Goal: Task Accomplishment & Management: Use online tool/utility

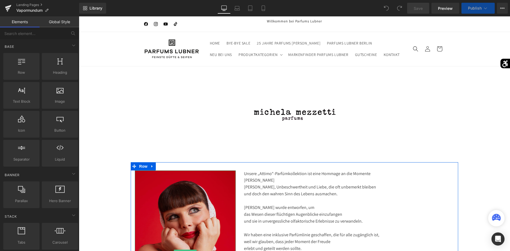
click at [200, 211] on img at bounding box center [185, 252] width 101 height 165
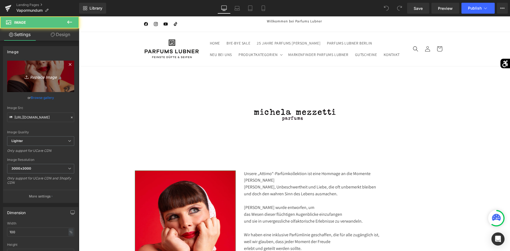
click at [68, 75] on link "Replace Image" at bounding box center [40, 76] width 67 height 31
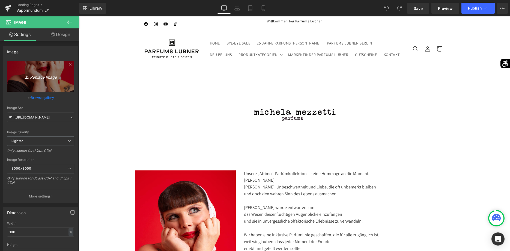
type input "C:\fakepath\IMG_9229.JPG"
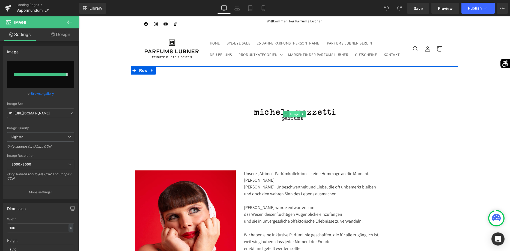
type input "https://ucarecdn.com/2ff14ce7-dc4f-49bd-bb26-dc5cf29f5e12/-/format/auto/-/previ…"
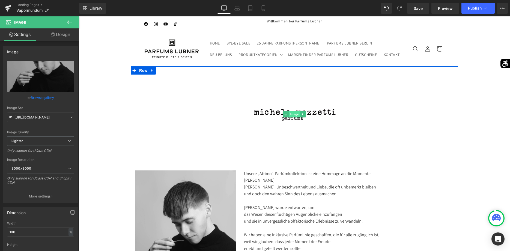
click at [294, 115] on span "Image" at bounding box center [294, 114] width 11 height 7
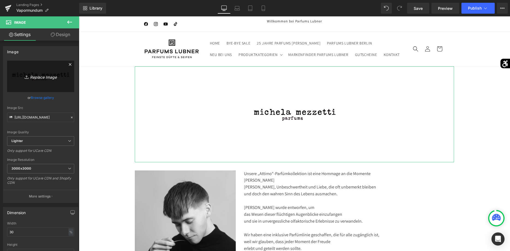
click at [58, 85] on link "Replace Image" at bounding box center [40, 76] width 67 height 31
type input "C:\fakepath\Element 5@300x.png"
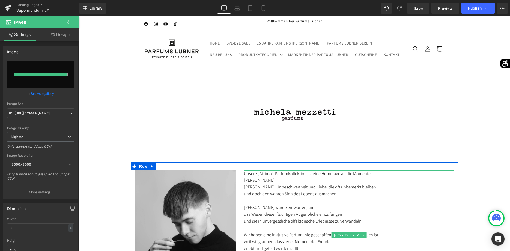
type input "https://ucarecdn.com/e5450d27-5fe1-4628-ab8d-f15a5d288ee9/-/format/auto/-/previ…"
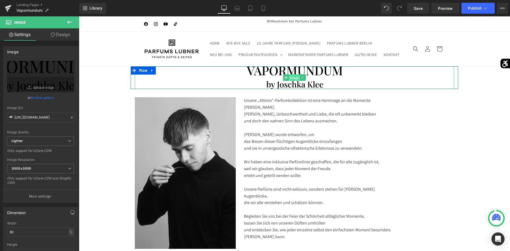
click at [291, 79] on span "Image" at bounding box center [294, 77] width 11 height 7
drag, startPoint x: 36, startPoint y: 231, endPoint x: -14, endPoint y: 229, distance: 50.2
click at [7, 229] on input "30" at bounding box center [40, 231] width 67 height 9
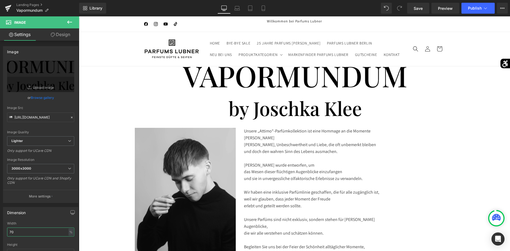
type input "7"
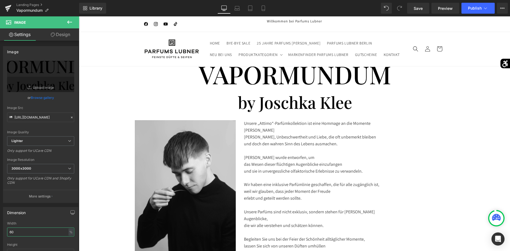
type input "60"
click at [69, 24] on icon at bounding box center [69, 22] width 7 height 7
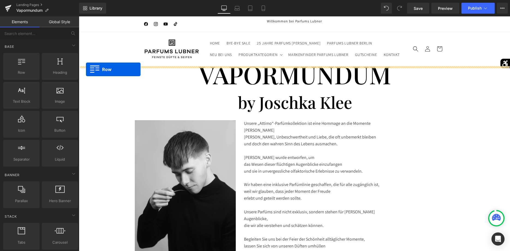
drag, startPoint x: 113, startPoint y: 88, endPoint x: 86, endPoint y: 69, distance: 32.8
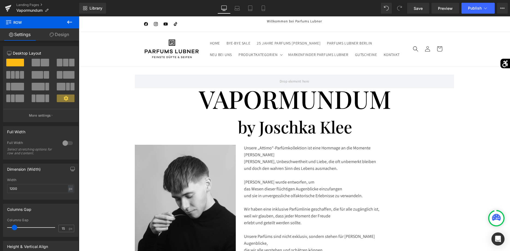
click at [72, 25] on icon at bounding box center [69, 22] width 7 height 7
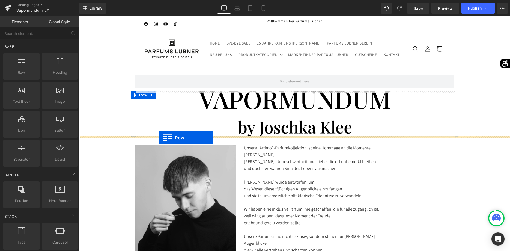
drag, startPoint x: 102, startPoint y: 83, endPoint x: 159, endPoint y: 137, distance: 78.5
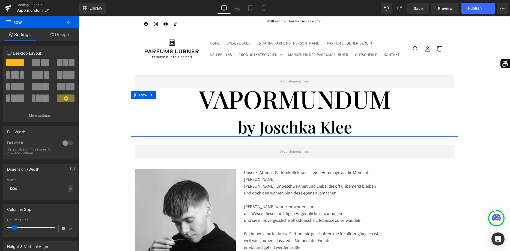
scroll to position [83, 0]
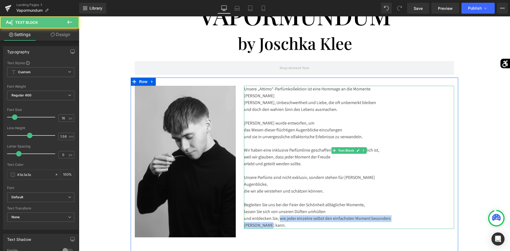
drag, startPoint x: 317, startPoint y: 211, endPoint x: 274, endPoint y: 202, distance: 44.3
click at [275, 203] on div "Unsere „Attimo“-Parfümkollektion ist eine Hommage an die Momente voller Glück, …" at bounding box center [349, 157] width 210 height 143
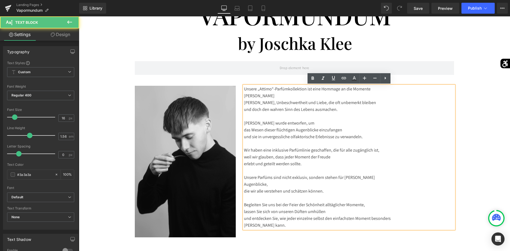
click at [275, 210] on div "Unsere „Attimo“-Parfümkollektion ist eine Hommage an die Momente voller Glück, …" at bounding box center [349, 157] width 210 height 143
drag, startPoint x: 275, startPoint y: 210, endPoint x: 250, endPoint y: 101, distance: 112.3
click at [250, 101] on div "Unsere „Attimo“-Parfümkollektion ist eine Hommage an die Momente voller Glück, …" at bounding box center [349, 157] width 210 height 143
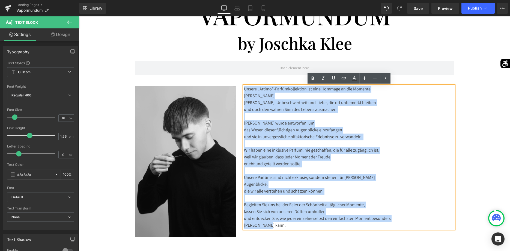
drag, startPoint x: 284, startPoint y: 209, endPoint x: 244, endPoint y: 86, distance: 129.1
click at [244, 86] on div "Unsere „Attimo“-Parfümkollektion ist eine Hommage an die Momente voller Glück, …" at bounding box center [349, 157] width 210 height 143
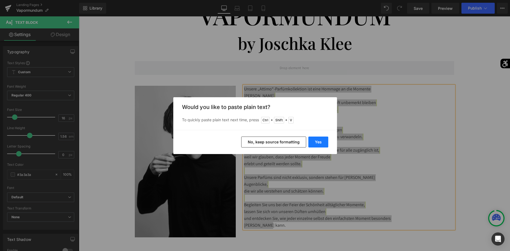
click at [326, 140] on button "Yes" at bounding box center [318, 141] width 20 height 11
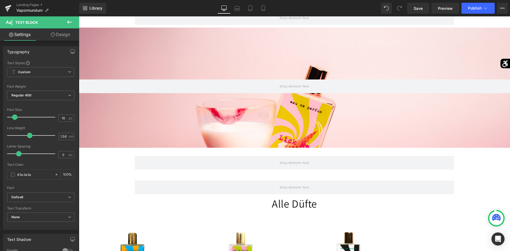
scroll to position [278, 0]
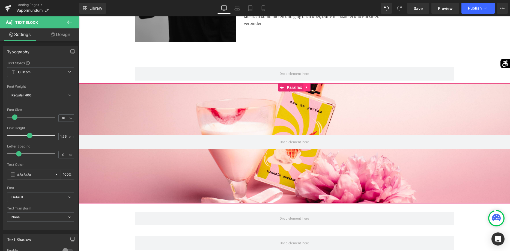
click at [309, 90] on link at bounding box center [306, 87] width 7 height 8
click at [309, 90] on link at bounding box center [310, 87] width 7 height 8
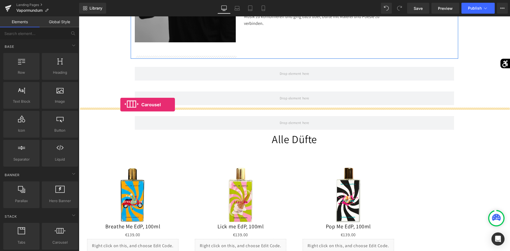
drag, startPoint x: 139, startPoint y: 252, endPoint x: 120, endPoint y: 104, distance: 149.0
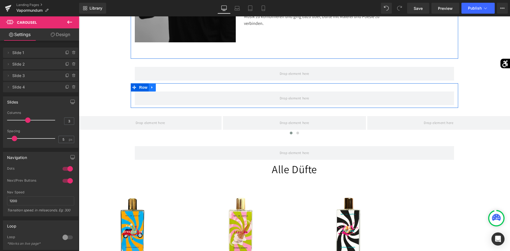
click at [154, 89] on icon at bounding box center [152, 87] width 4 height 4
click at [165, 89] on icon at bounding box center [166, 87] width 4 height 4
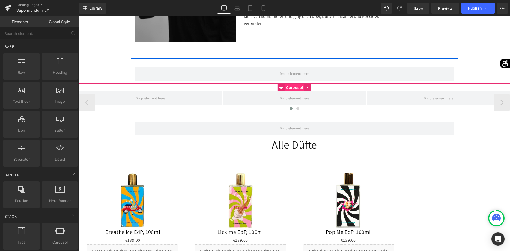
click at [291, 87] on span "Carousel" at bounding box center [294, 87] width 20 height 8
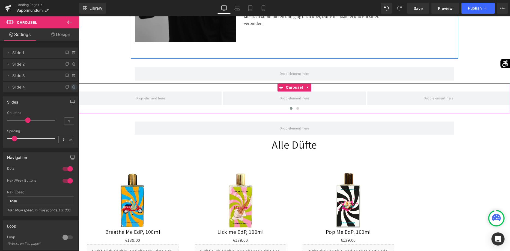
click at [76, 85] on icon at bounding box center [74, 87] width 4 height 4
click at [73, 87] on button "Delete" at bounding box center [67, 87] width 17 height 7
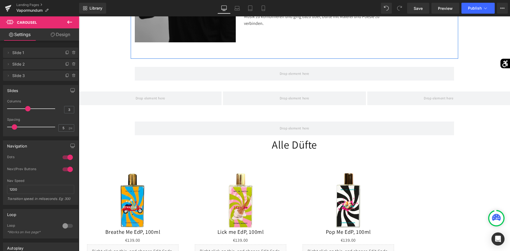
click at [66, 22] on button at bounding box center [69, 22] width 19 height 12
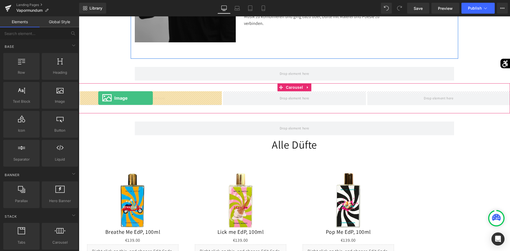
drag, startPoint x: 146, startPoint y: 107, endPoint x: 98, endPoint y: 98, distance: 48.3
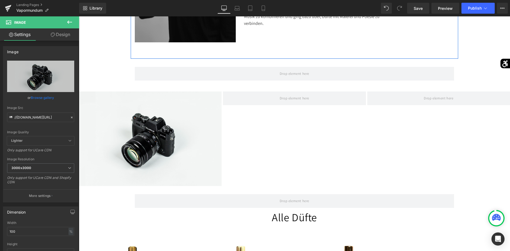
click at [65, 23] on button at bounding box center [69, 22] width 19 height 12
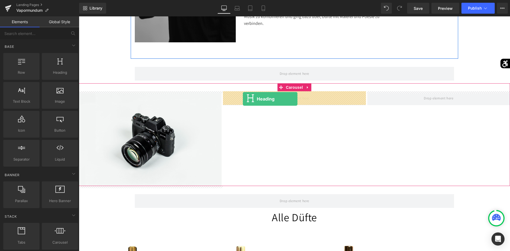
drag, startPoint x: 148, startPoint y: 84, endPoint x: 243, endPoint y: 99, distance: 95.8
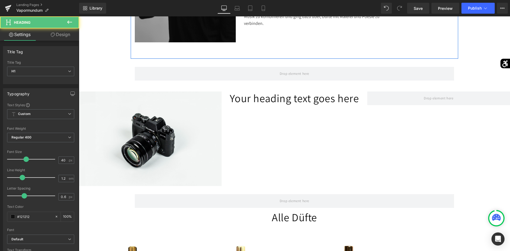
click at [69, 21] on icon at bounding box center [69, 22] width 7 height 7
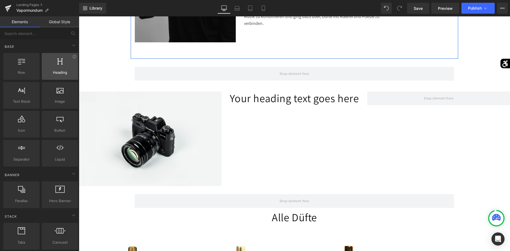
click at [67, 75] on div "Heading headings, titles, h1,h2,h3,h4,h5,h6" at bounding box center [60, 66] width 36 height 27
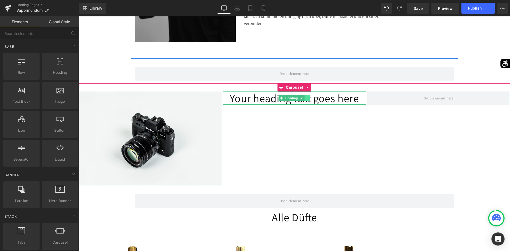
click at [307, 100] on link at bounding box center [307, 98] width 6 height 7
click at [309, 100] on link at bounding box center [310, 98] width 6 height 7
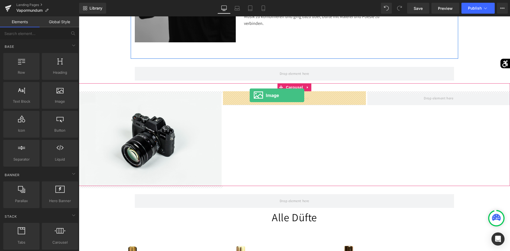
drag, startPoint x: 148, startPoint y: 112, endPoint x: 250, endPoint y: 95, distance: 103.2
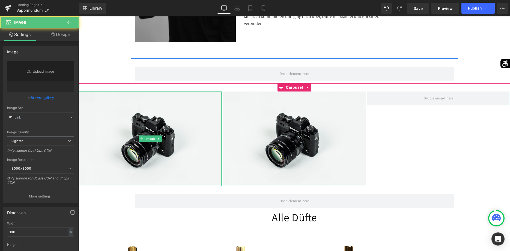
type input "//[DOMAIN_NAME][URL]"
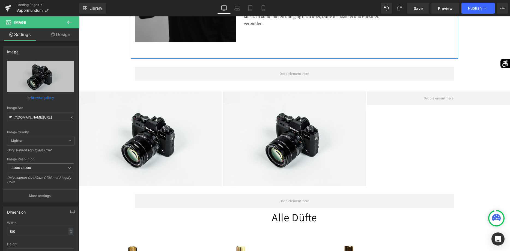
click at [69, 21] on icon at bounding box center [69, 22] width 7 height 7
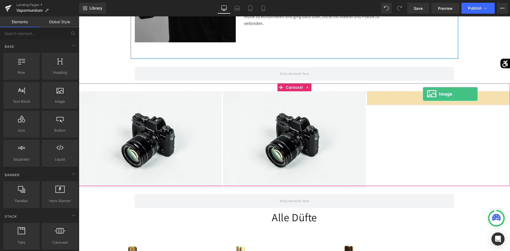
drag, startPoint x: 140, startPoint y: 114, endPoint x: 422, endPoint y: 94, distance: 282.9
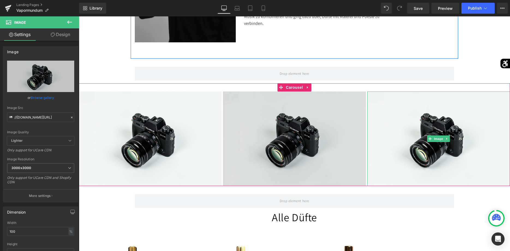
drag, startPoint x: 382, startPoint y: 158, endPoint x: 334, endPoint y: 175, distance: 51.2
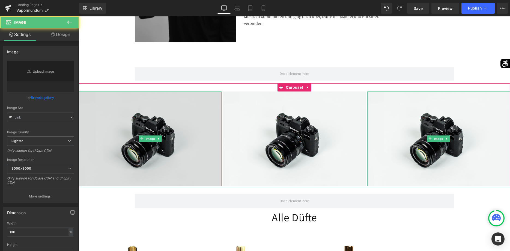
click at [148, 170] on img at bounding box center [150, 138] width 143 height 95
type input "//[DOMAIN_NAME][URL]"
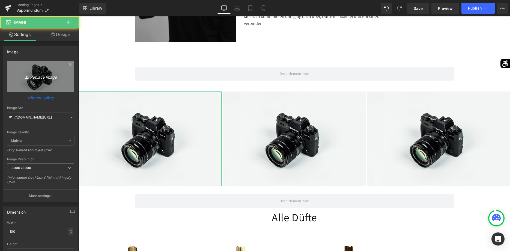
click at [70, 79] on link "Replace Image" at bounding box center [40, 76] width 67 height 31
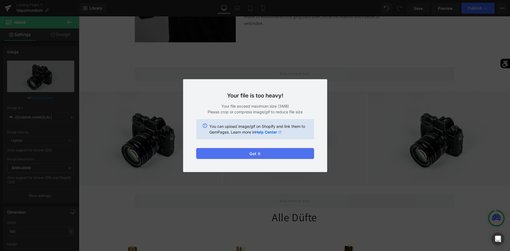
click at [304, 152] on button "Got it" at bounding box center [255, 153] width 118 height 11
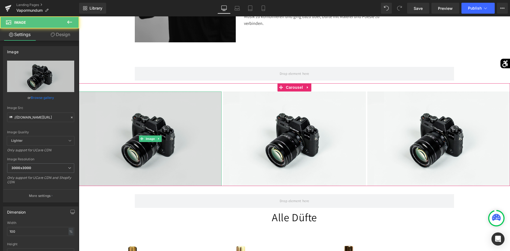
click at [134, 143] on img at bounding box center [150, 138] width 143 height 95
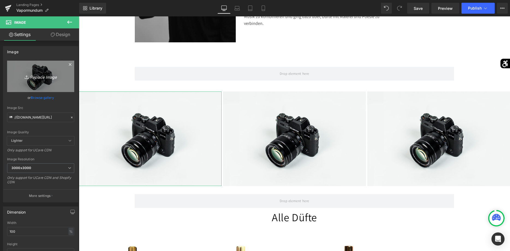
click at [63, 85] on link "Replace Image" at bounding box center [40, 76] width 67 height 31
type input "C:\fakepath\Aura Mood Ingredients.jpg"
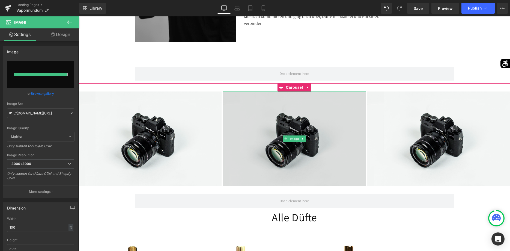
type input "https://ucarecdn.com/4bd171be-0c0b-40b1-b133-bcc57ec4c149/-/format/auto/-/previ…"
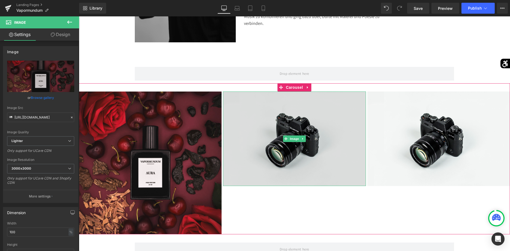
click at [322, 164] on img at bounding box center [294, 138] width 143 height 95
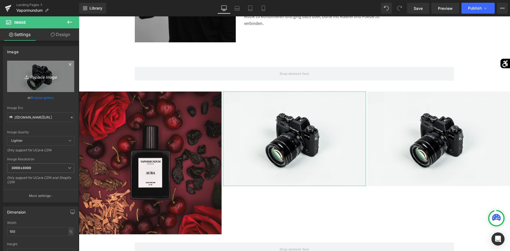
click at [68, 90] on link "Replace Image" at bounding box center [40, 76] width 67 height 31
type input "C:\fakepath\Deserta Mood Ingredients.jpg"
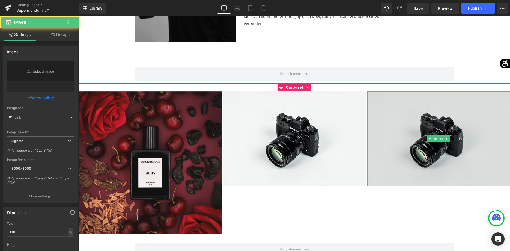
type input "//[DOMAIN_NAME][URL]"
click at [438, 174] on img at bounding box center [438, 138] width 143 height 95
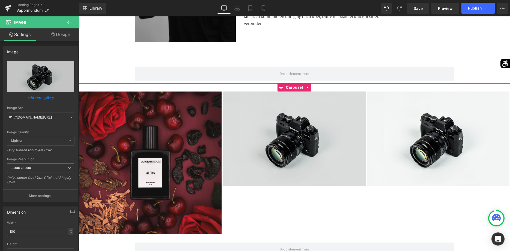
click at [346, 163] on img at bounding box center [294, 138] width 143 height 95
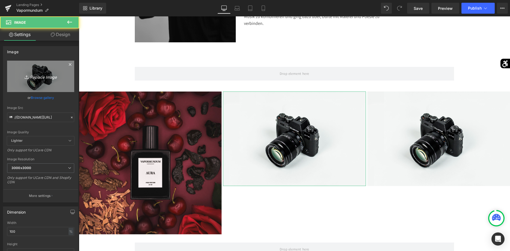
click at [55, 86] on link "Replace Image" at bounding box center [40, 76] width 67 height 31
type input "C:\fakepath\Deserta Mood Ingredients.jpg"
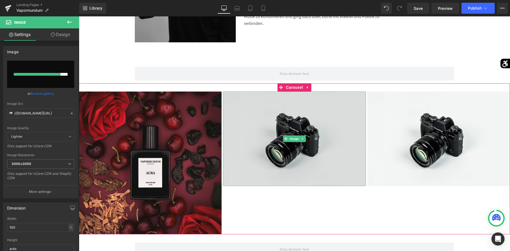
click at [290, 158] on img at bounding box center [294, 138] width 143 height 95
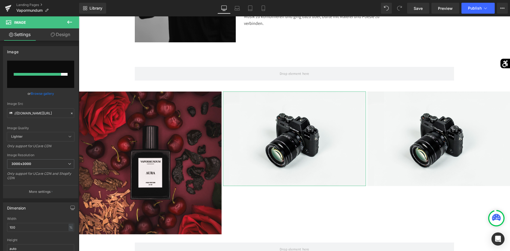
click at [61, 81] on input "file" at bounding box center [40, 74] width 67 height 27
type input "C:\fakepath\Deserta Mood Ingredients.jpg"
click at [60, 80] on input "file" at bounding box center [40, 74] width 67 height 27
type input "C:\fakepath\Deserta Mood Ingredients.jpg"
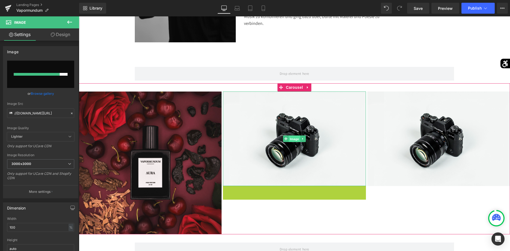
click at [294, 138] on span "Image" at bounding box center [294, 139] width 11 height 7
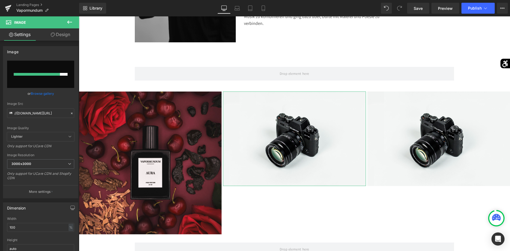
click at [65, 79] on input "file" at bounding box center [40, 74] width 67 height 27
type input "C:\fakepath\Deserta Mood Ingredients.jpg"
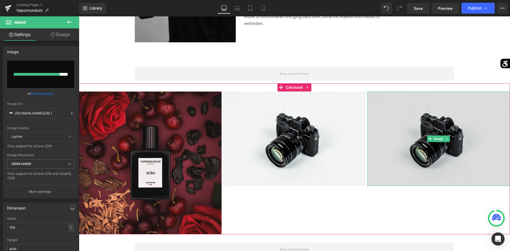
click at [414, 157] on img at bounding box center [438, 138] width 143 height 95
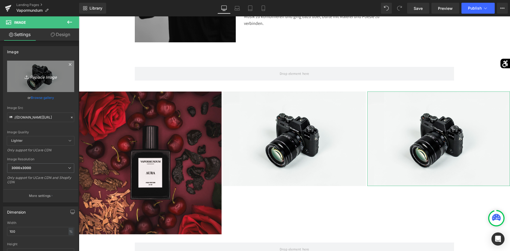
click at [72, 81] on link "Replace Image" at bounding box center [40, 76] width 67 height 31
type input "C:\fakepath\Electri Mood Ingredients.jpg"
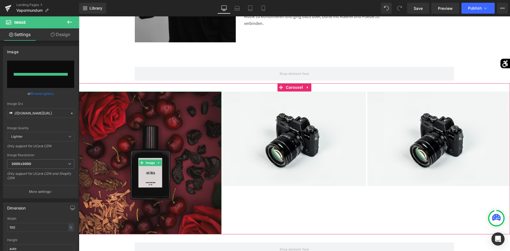
type input "https://ucarecdn.com/a1814cb7-fcd0-47a9-8c3f-e4b097908d93/-/format/auto/-/previ…"
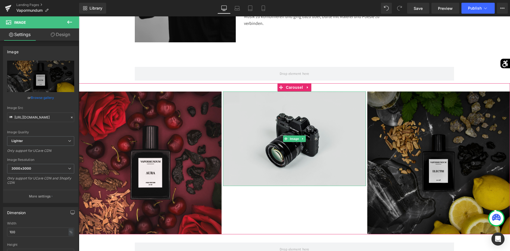
click at [304, 155] on img at bounding box center [294, 138] width 143 height 95
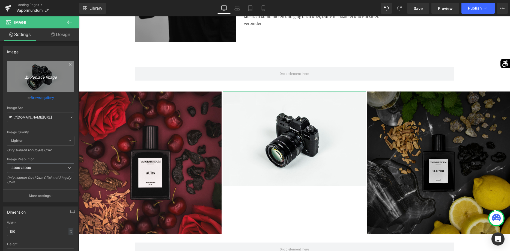
click at [67, 83] on link "Replace Image" at bounding box center [40, 76] width 67 height 31
type input "C:\fakepath\Deserta Mood Ingredients.jpg"
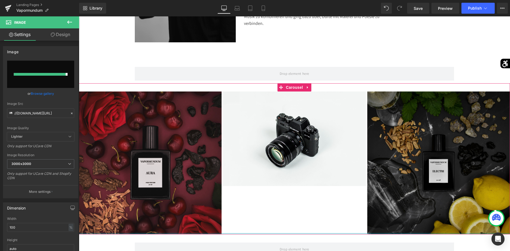
type input "https://ucarecdn.com/16dac1ba-c79e-4ead-9496-b0716a5bf499/-/format/auto/-/previ…"
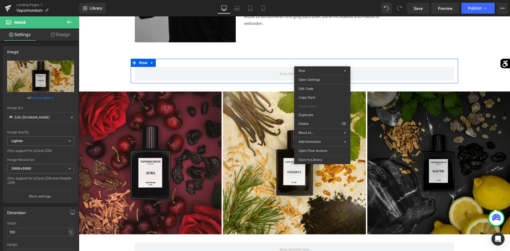
click at [472, 55] on div "Row Image Row Row Image Joschka Klee, der Gründer und Parfümeur von "vapormundu…" at bounding box center [294, 206] width 431 height 836
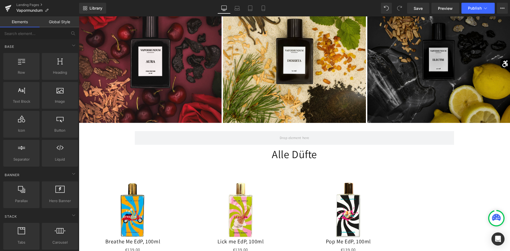
scroll to position [501, 0]
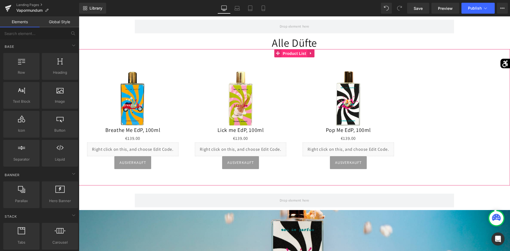
click at [293, 55] on span "Product List" at bounding box center [294, 53] width 26 height 8
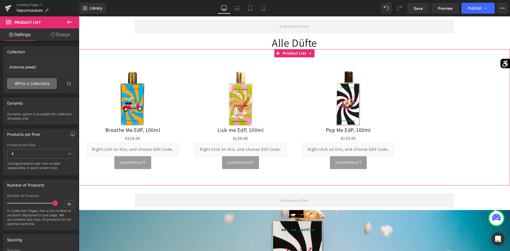
click at [18, 86] on link "Pick a Collections" at bounding box center [32, 83] width 50 height 11
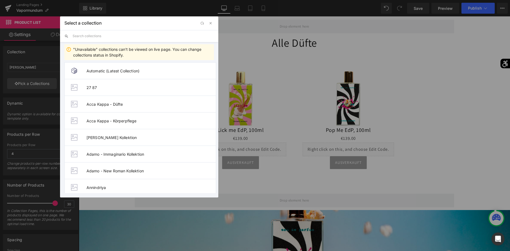
click at [103, 42] on div ""Unavailable" collections can't be viewed on live page. You can change collecti…" at bounding box center [139, 117] width 158 height 151
click at [103, 36] on input "text" at bounding box center [143, 36] width 141 height 12
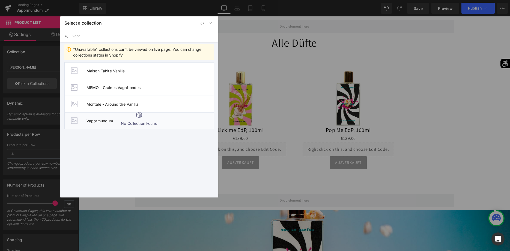
type input "vapo"
click at [101, 121] on span "Vapormundum" at bounding box center [149, 120] width 127 height 5
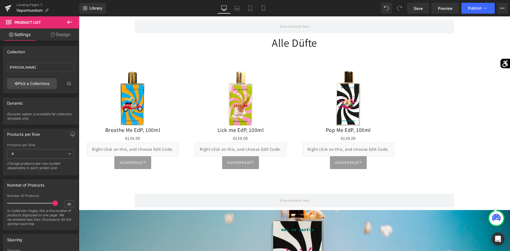
type input "Vapormundum"
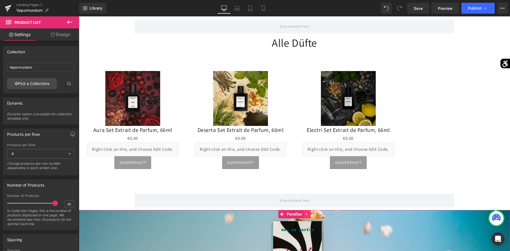
click at [308, 212] on icon at bounding box center [307, 214] width 4 height 4
click at [310, 212] on icon at bounding box center [310, 214] width 4 height 4
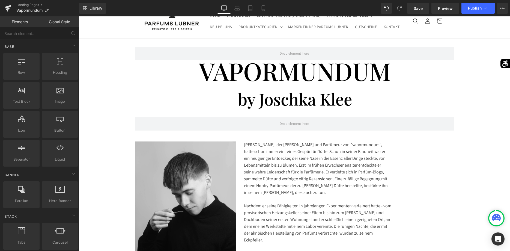
scroll to position [0, 0]
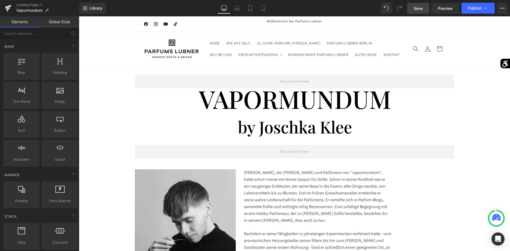
click at [418, 6] on span "Save" at bounding box center [417, 8] width 9 height 6
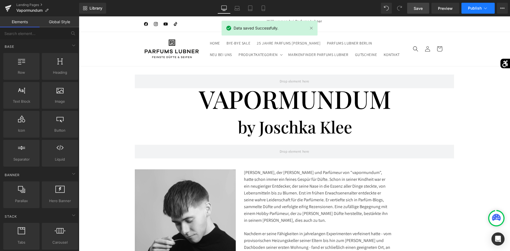
click at [478, 9] on span "Publish" at bounding box center [475, 8] width 14 height 4
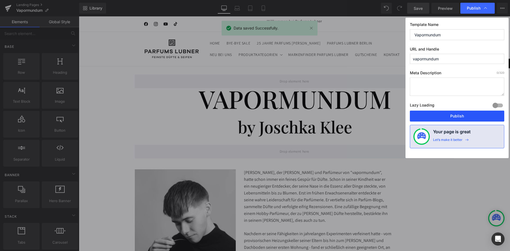
click at [456, 112] on button "Publish" at bounding box center [457, 115] width 94 height 11
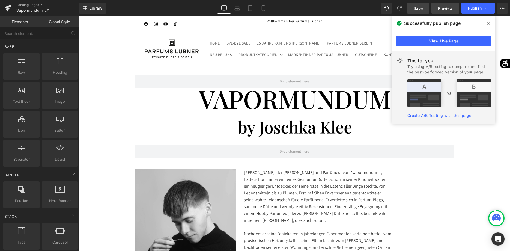
click at [444, 10] on span "Preview" at bounding box center [445, 8] width 15 height 6
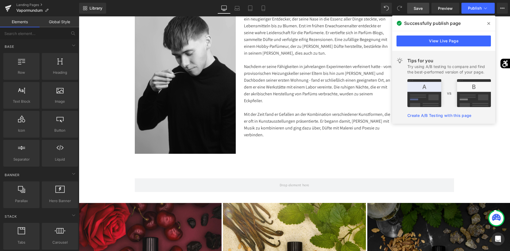
scroll to position [306, 0]
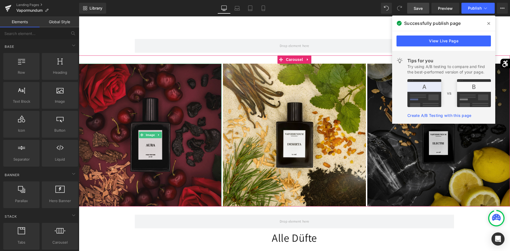
click at [147, 131] on img at bounding box center [150, 135] width 143 height 143
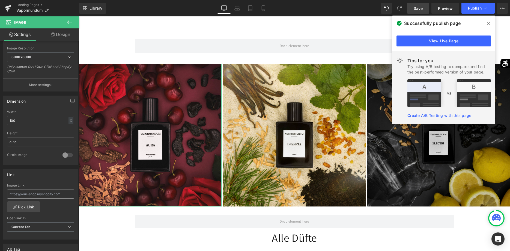
scroll to position [139, 0]
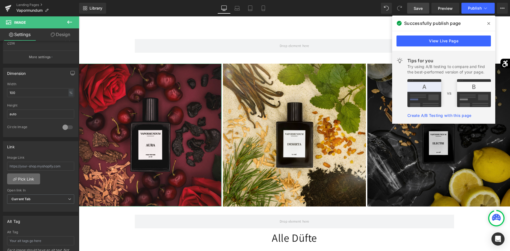
click at [19, 179] on link "Pick Link" at bounding box center [23, 178] width 33 height 11
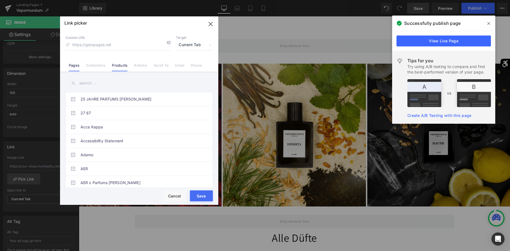
click at [117, 67] on link "Products" at bounding box center [120, 67] width 16 height 8
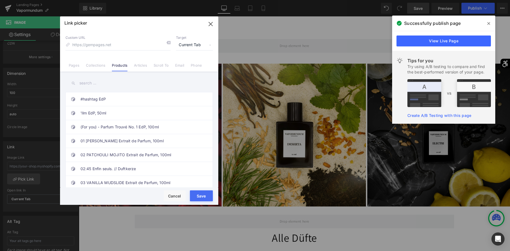
click at [100, 86] on input "text" at bounding box center [138, 83] width 147 height 12
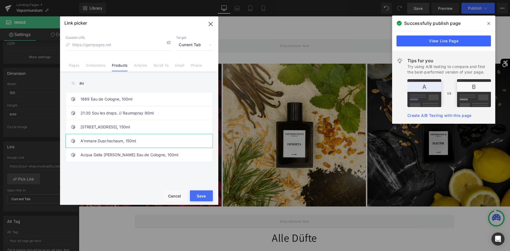
type input "a"
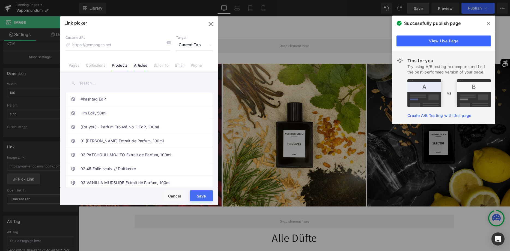
click at [143, 65] on link "Articles" at bounding box center [140, 67] width 13 height 8
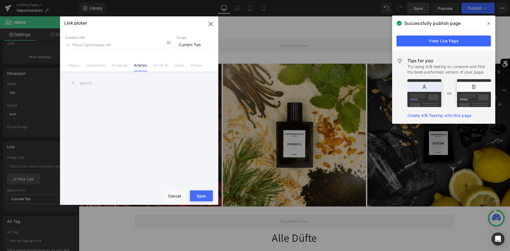
click at [211, 23] on icon "button" at bounding box center [210, 24] width 9 height 9
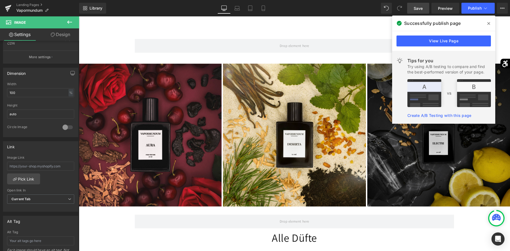
click at [489, 24] on icon at bounding box center [488, 23] width 3 height 3
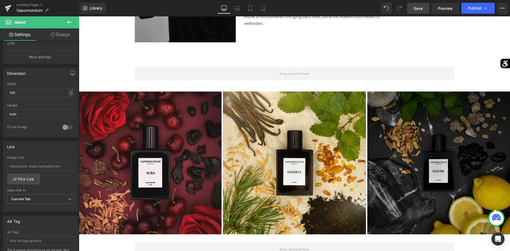
scroll to position [306, 0]
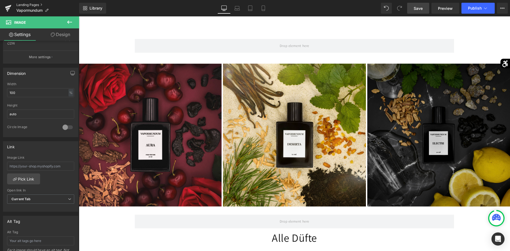
click at [35, 5] on link "Landing Pages" at bounding box center [47, 5] width 63 height 4
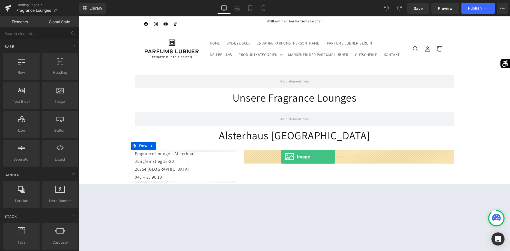
drag, startPoint x: 146, startPoint y: 118, endPoint x: 281, endPoint y: 157, distance: 140.5
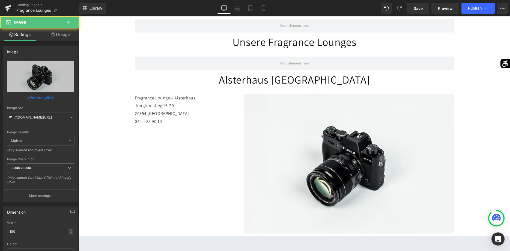
scroll to position [83, 0]
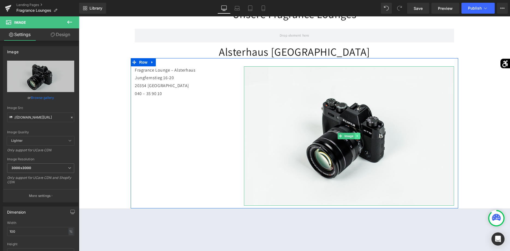
click at [356, 136] on link at bounding box center [358, 136] width 6 height 7
click at [358, 136] on link at bounding box center [360, 136] width 6 height 7
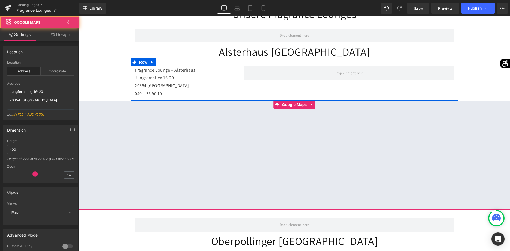
drag, startPoint x: 276, startPoint y: 106, endPoint x: 279, endPoint y: 104, distance: 3.3
click at [279, 104] on div at bounding box center [294, 154] width 431 height 109
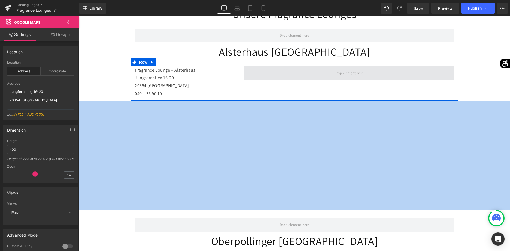
drag, startPoint x: 275, startPoint y: 106, endPoint x: 290, endPoint y: 75, distance: 33.8
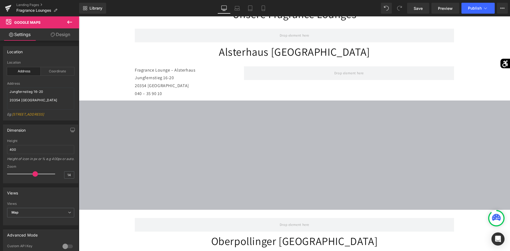
click at [74, 19] on button at bounding box center [69, 22] width 19 height 12
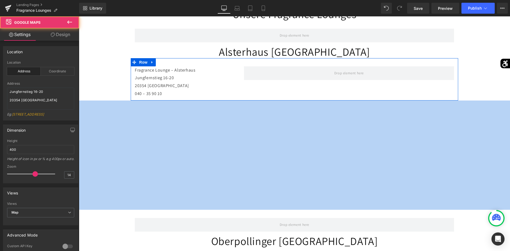
drag, startPoint x: 275, startPoint y: 105, endPoint x: 283, endPoint y: 87, distance: 18.9
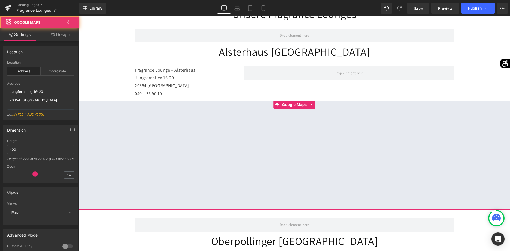
click at [312, 104] on div at bounding box center [294, 154] width 431 height 109
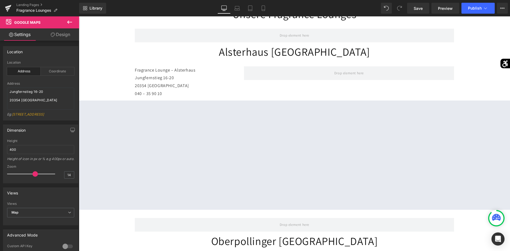
click at [74, 21] on button at bounding box center [69, 22] width 19 height 12
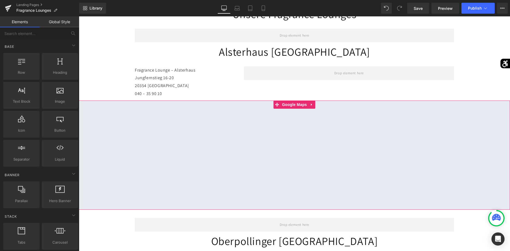
click at [229, 184] on div at bounding box center [294, 154] width 431 height 109
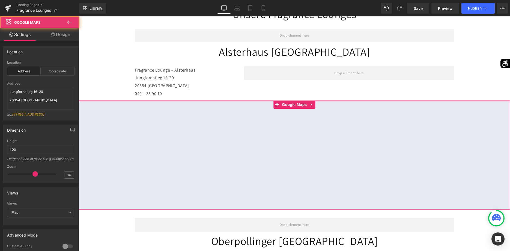
click at [229, 184] on div at bounding box center [294, 154] width 431 height 109
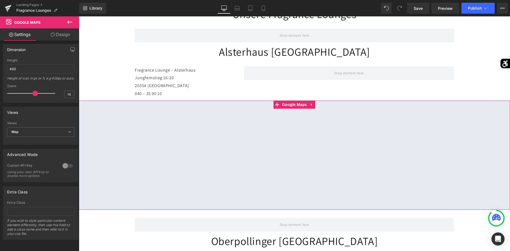
scroll to position [89, 0]
click at [52, 126] on div "Views Map Map Satellite" at bounding box center [40, 132] width 67 height 22
click at [51, 130] on span "Map" at bounding box center [40, 132] width 67 height 10
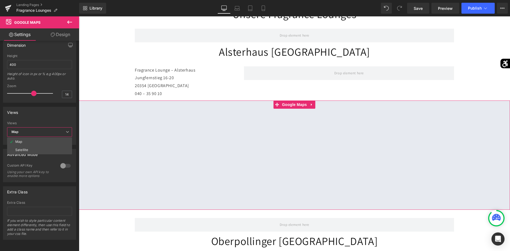
click at [49, 118] on div "Views Map Satellite Views Map Map Satellite" at bounding box center [39, 126] width 73 height 38
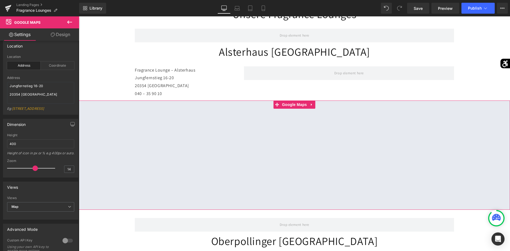
scroll to position [0, 0]
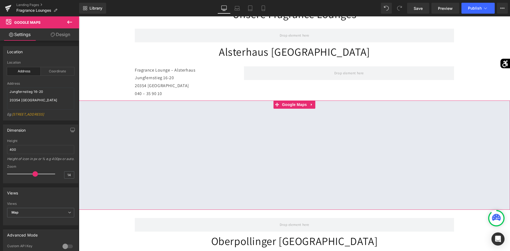
click at [51, 39] on link "Design" at bounding box center [61, 34] width 40 height 12
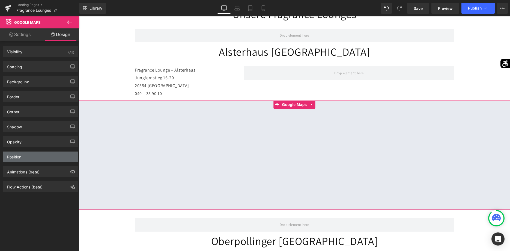
click at [40, 154] on div "Position" at bounding box center [40, 156] width 75 height 10
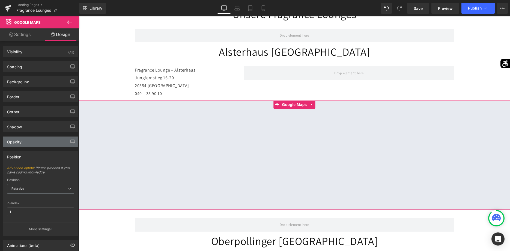
click at [35, 139] on div "Opacity" at bounding box center [40, 141] width 75 height 10
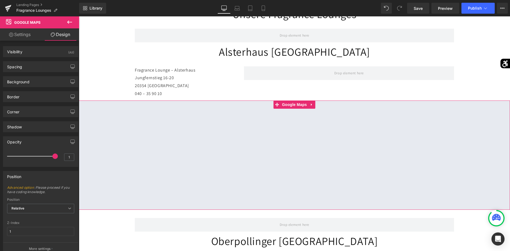
click at [35, 139] on div "Opacity" at bounding box center [40, 141] width 75 height 10
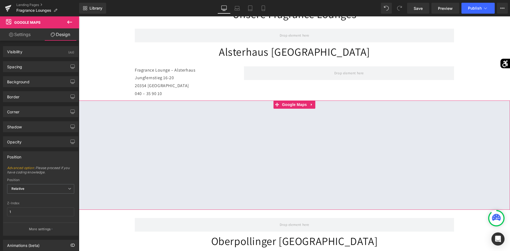
click at [31, 159] on div "Position" at bounding box center [40, 156] width 75 height 10
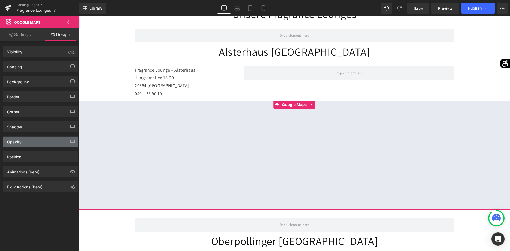
click at [35, 144] on div "Opacity" at bounding box center [40, 141] width 75 height 10
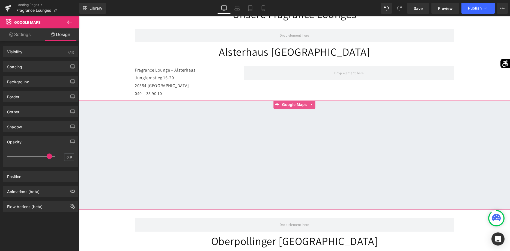
type input "1"
drag, startPoint x: 55, startPoint y: 155, endPoint x: 63, endPoint y: 152, distance: 8.7
click at [63, 152] on div "1" at bounding box center [40, 158] width 67 height 14
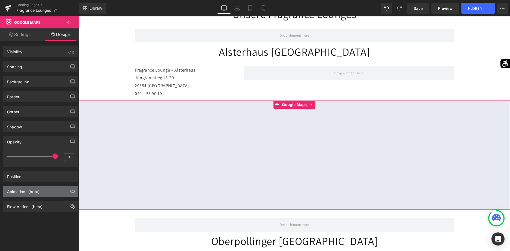
click at [29, 189] on div "Animations (beta)" at bounding box center [23, 190] width 32 height 8
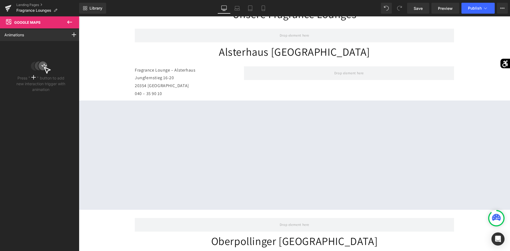
click at [68, 25] on icon at bounding box center [69, 22] width 7 height 7
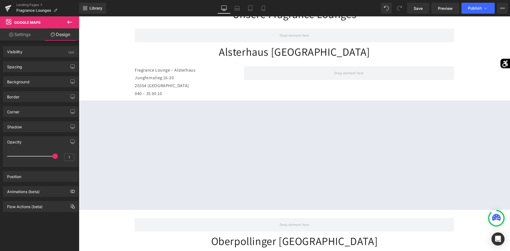
click at [67, 25] on icon at bounding box center [69, 22] width 7 height 7
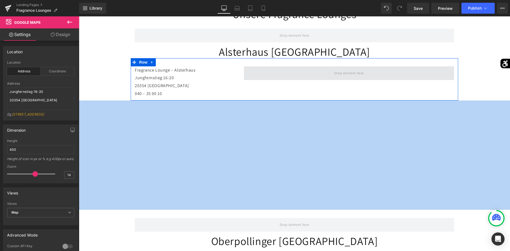
drag, startPoint x: 276, startPoint y: 102, endPoint x: 283, endPoint y: 74, distance: 29.4
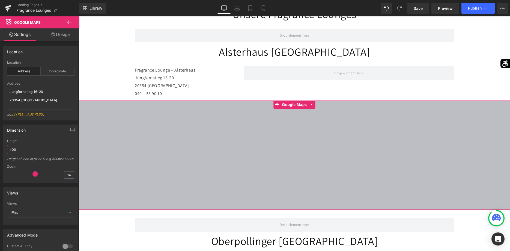
drag, startPoint x: 34, startPoint y: 155, endPoint x: -11, endPoint y: 165, distance: 46.6
click at [7, 154] on input "400" at bounding box center [40, 149] width 67 height 9
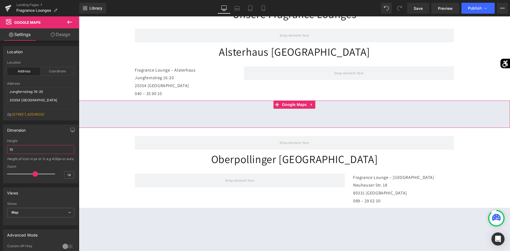
type input "1"
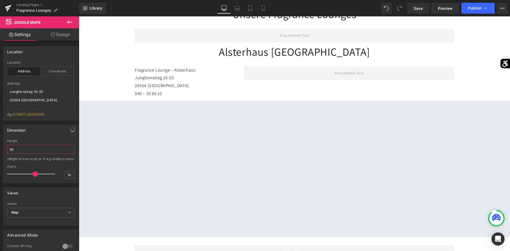
type input "5"
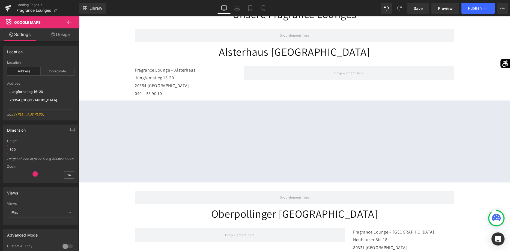
type input "300"
click at [70, 23] on icon at bounding box center [69, 22] width 7 height 7
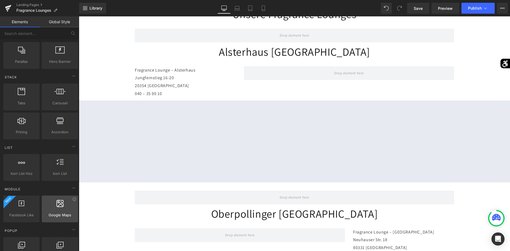
scroll to position [167, 0]
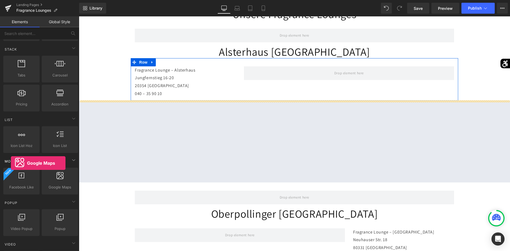
drag, startPoint x: 48, startPoint y: 183, endPoint x: 11, endPoint y: 163, distance: 41.9
click at [11, 195] on div "Module Facebook Like Facebook Widget, Facebook Like Button Facebook, Social, Sh…" at bounding box center [40, 215] width 77 height 41
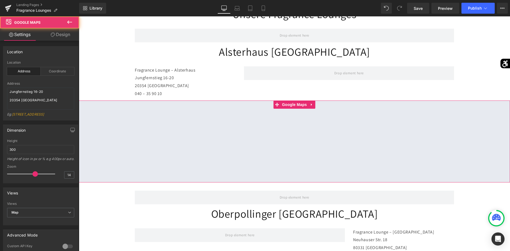
click at [340, 121] on div at bounding box center [294, 141] width 431 height 82
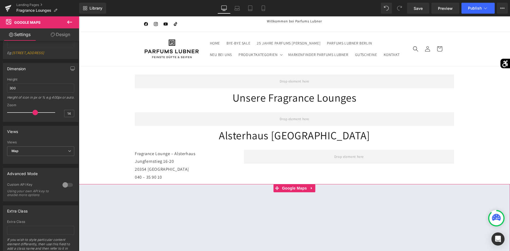
scroll to position [0, 0]
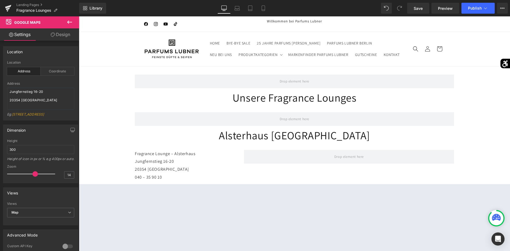
click at [68, 25] on icon at bounding box center [69, 22] width 7 height 7
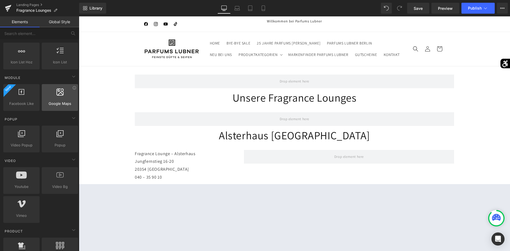
scroll to position [223, 0]
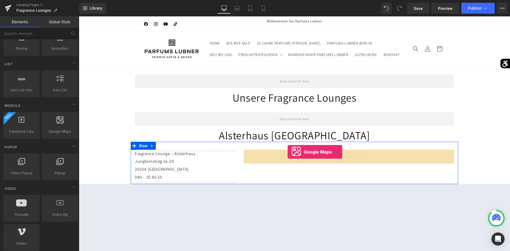
drag, startPoint x: 138, startPoint y: 149, endPoint x: 287, endPoint y: 152, distance: 149.8
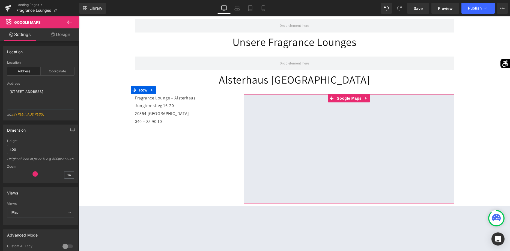
scroll to position [83, 0]
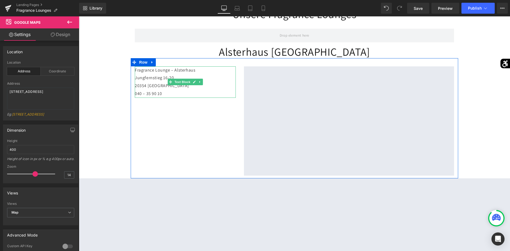
click at [164, 91] on p "040 – 35 90 10" at bounding box center [185, 94] width 101 height 8
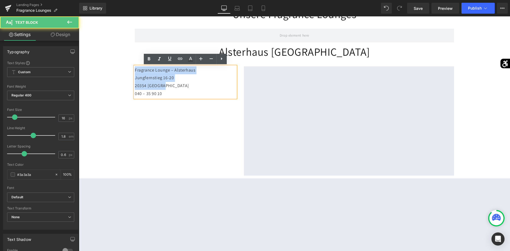
drag, startPoint x: 170, startPoint y: 88, endPoint x: 119, endPoint y: 63, distance: 56.0
copy div "Fragrance Lounge – Alsterhaus [STREET_ADDRESS]"
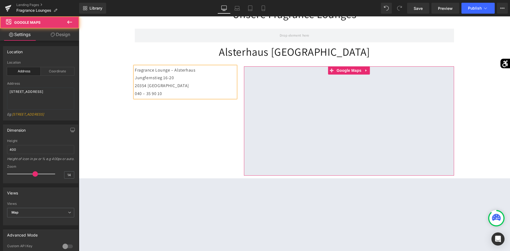
click at [364, 71] on div at bounding box center [349, 120] width 210 height 109
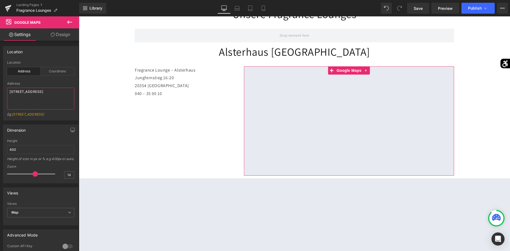
drag, startPoint x: 44, startPoint y: 95, endPoint x: -14, endPoint y: 82, distance: 59.4
click at [7, 88] on textarea "[STREET_ADDRESS]" at bounding box center [40, 99] width 67 height 22
drag, startPoint x: 70, startPoint y: 92, endPoint x: -14, endPoint y: 85, distance: 84.3
click at [7, 88] on textarea "Fragrance Lounge – Alsterhaus Jungfernstieg 16-20 20354 [GEOGRAPHIC_DATA]" at bounding box center [40, 99] width 67 height 22
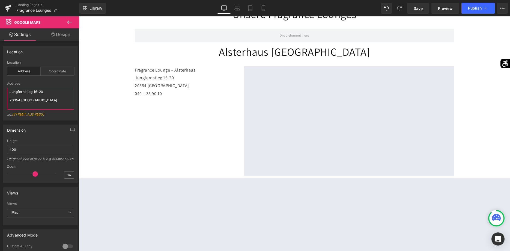
scroll to position [0, 0]
type textarea "Jungfernstieg 16-20 20354 [GEOGRAPHIC_DATA]"
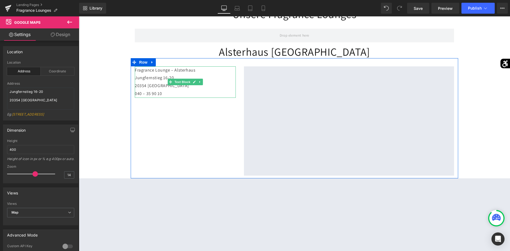
click at [160, 77] on p "Jungfernstieg 16-20" at bounding box center [185, 78] width 101 height 8
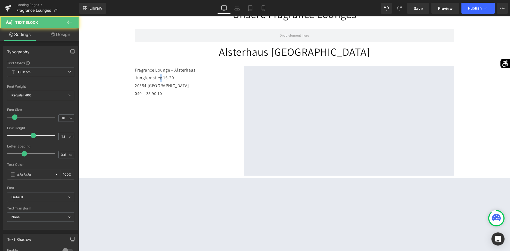
scroll to position [28, 0]
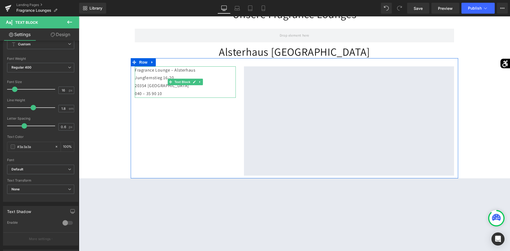
click at [186, 92] on p "040 – 35 90 10" at bounding box center [185, 94] width 101 height 8
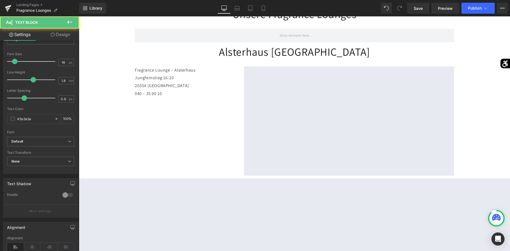
scroll to position [131, 0]
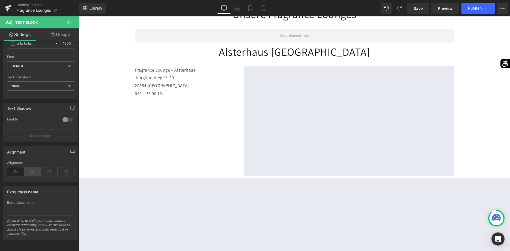
click at [30, 169] on icon at bounding box center [32, 171] width 17 height 8
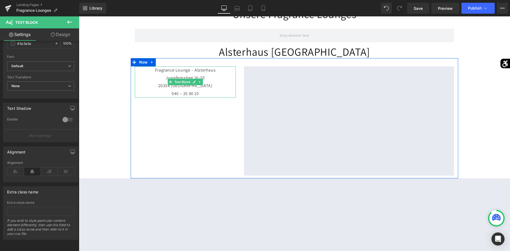
click at [152, 70] on p "Fragrance Lounge – Alsterhaus" at bounding box center [185, 70] width 101 height 8
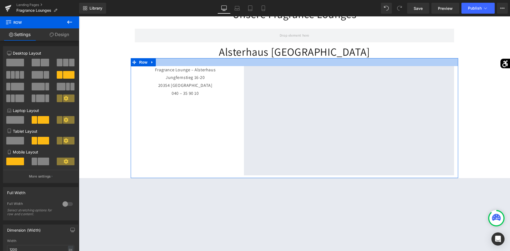
click at [172, 66] on div at bounding box center [294, 62] width 327 height 8
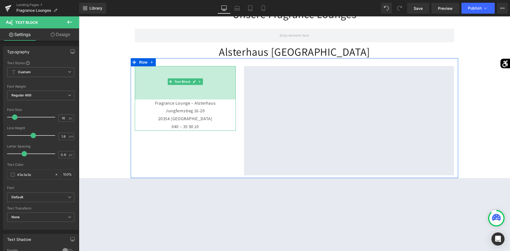
drag, startPoint x: 171, startPoint y: 67, endPoint x: 172, endPoint y: 100, distance: 33.3
click at [172, 100] on div "Fragrance Lounge – Alsterhaus [STREET_ADDRESS] 040 – 35 90 10 Text Block 122px" at bounding box center [185, 98] width 101 height 65
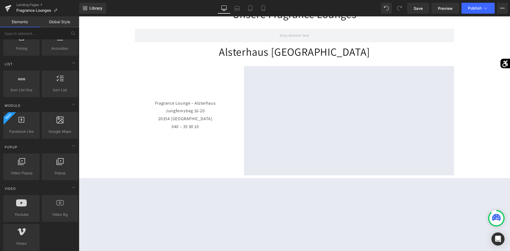
scroll to position [167, 0]
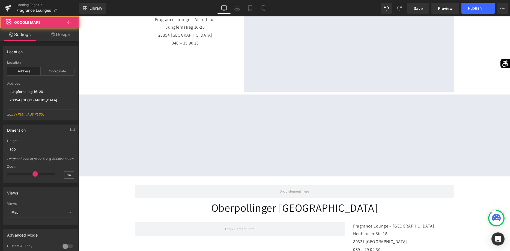
click at [282, 108] on div at bounding box center [294, 135] width 431 height 82
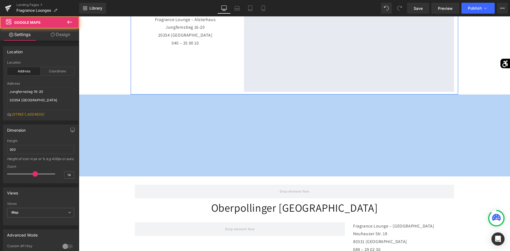
drag, startPoint x: 272, startPoint y: 143, endPoint x: 197, endPoint y: 86, distance: 95.0
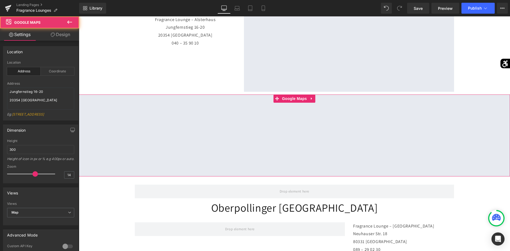
drag, startPoint x: 277, startPoint y: 98, endPoint x: 274, endPoint y: 106, distance: 8.6
click at [274, 106] on div at bounding box center [294, 135] width 431 height 82
click at [313, 99] on div at bounding box center [294, 135] width 431 height 82
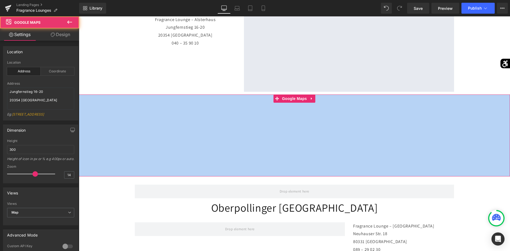
click at [313, 99] on div at bounding box center [294, 135] width 431 height 82
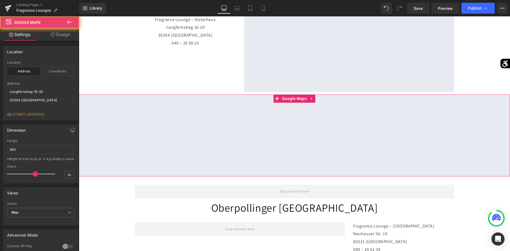
click at [313, 99] on div at bounding box center [294, 135] width 431 height 82
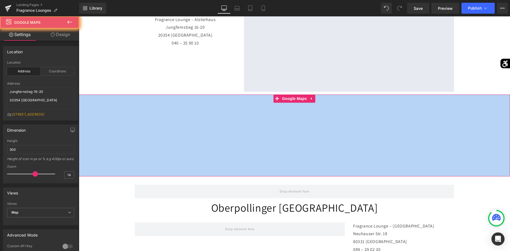
click at [313, 99] on div at bounding box center [294, 135] width 431 height 82
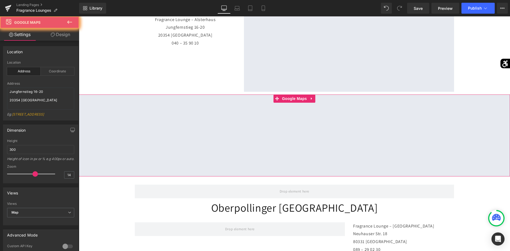
click at [313, 99] on div at bounding box center [294, 135] width 431 height 82
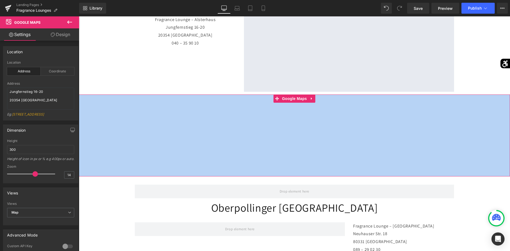
click at [313, 99] on div at bounding box center [294, 135] width 431 height 82
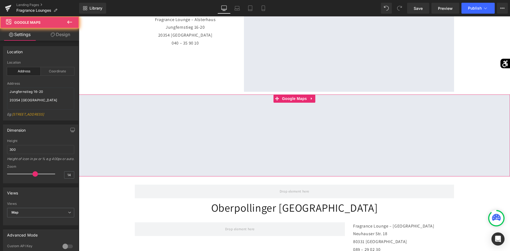
click at [313, 99] on div at bounding box center [294, 135] width 431 height 82
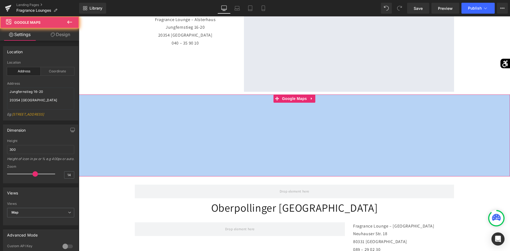
drag, startPoint x: 313, startPoint y: 99, endPoint x: 147, endPoint y: 53, distance: 172.2
click at [312, 99] on div at bounding box center [294, 135] width 431 height 82
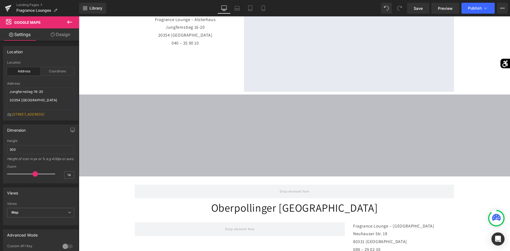
click at [10, 23] on icon at bounding box center [8, 21] width 5 height 5
click at [18, 23] on span "Google Maps" at bounding box center [27, 22] width 26 height 4
click at [26, 23] on span "Google Maps" at bounding box center [27, 22] width 26 height 4
drag, startPoint x: 26, startPoint y: 23, endPoint x: 14, endPoint y: 20, distance: 12.8
click at [22, 22] on span "Google Maps" at bounding box center [27, 22] width 26 height 4
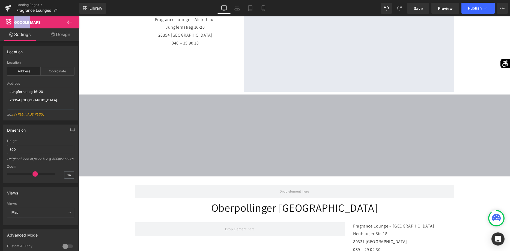
click at [10, 19] on icon at bounding box center [8, 21] width 5 height 5
click at [8, 22] on icon at bounding box center [8, 21] width 5 height 5
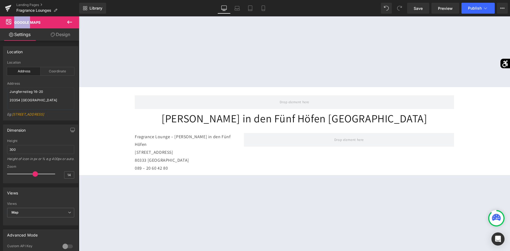
scroll to position [556, 0]
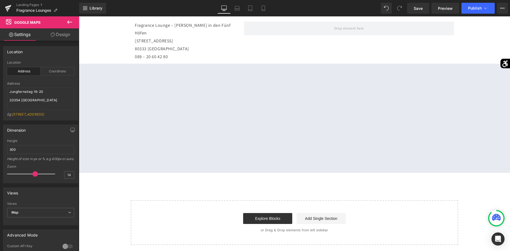
click at [328, 82] on div at bounding box center [294, 118] width 431 height 109
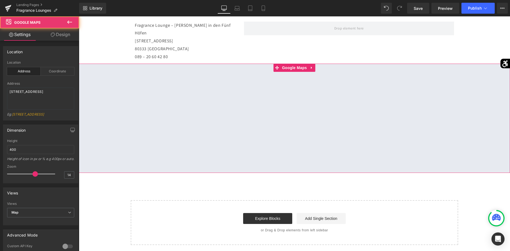
click at [309, 64] on div at bounding box center [294, 118] width 431 height 109
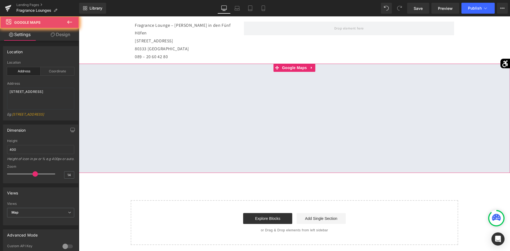
click at [309, 64] on div at bounding box center [294, 118] width 431 height 109
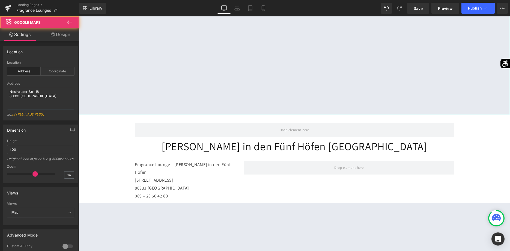
click at [302, 71] on div at bounding box center [294, 60] width 431 height 109
click at [58, 36] on link "Design" at bounding box center [61, 34] width 40 height 12
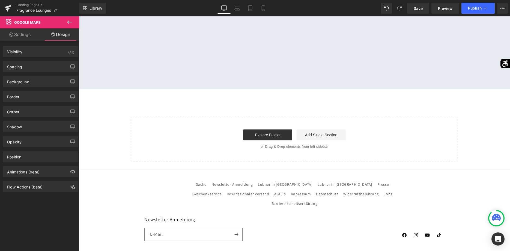
scroll to position [529, 0]
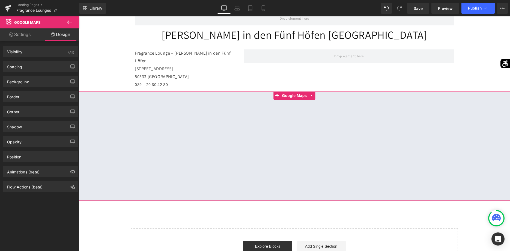
click at [107, 109] on div at bounding box center [294, 145] width 431 height 109
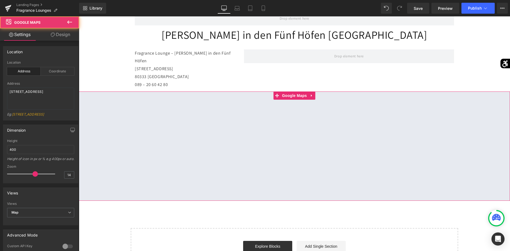
click at [115, 108] on div at bounding box center [294, 145] width 431 height 109
click at [173, 147] on div at bounding box center [294, 145] width 431 height 109
drag, startPoint x: 240, startPoint y: 126, endPoint x: 260, endPoint y: 120, distance: 20.5
click at [260, 121] on div at bounding box center [294, 145] width 431 height 109
click at [291, 136] on div at bounding box center [294, 145] width 431 height 109
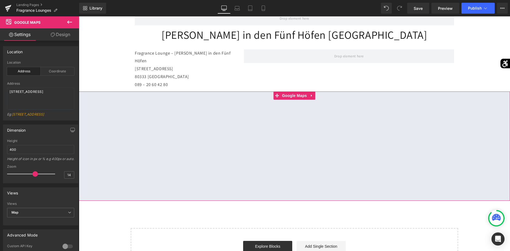
drag, startPoint x: 291, startPoint y: 138, endPoint x: 267, endPoint y: 140, distance: 24.1
click at [269, 141] on div at bounding box center [294, 145] width 431 height 109
click at [264, 140] on div at bounding box center [294, 145] width 431 height 109
drag, startPoint x: 260, startPoint y: 142, endPoint x: 247, endPoint y: 142, distance: 12.3
click at [257, 142] on div at bounding box center [294, 145] width 431 height 109
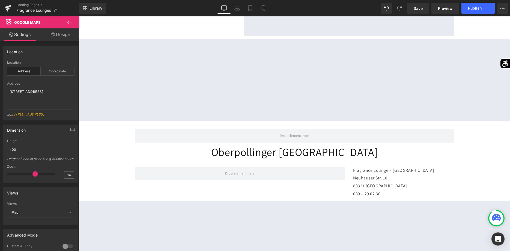
scroll to position [195, 0]
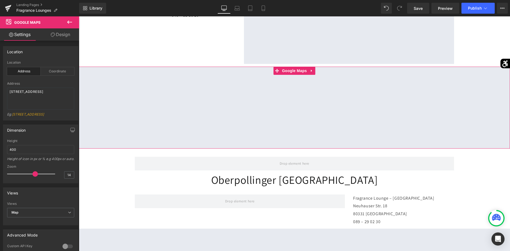
click at [214, 115] on div at bounding box center [294, 108] width 431 height 82
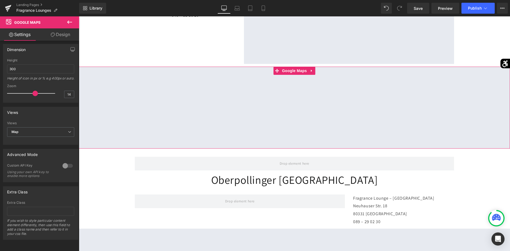
click at [69, 166] on div at bounding box center [67, 165] width 13 height 9
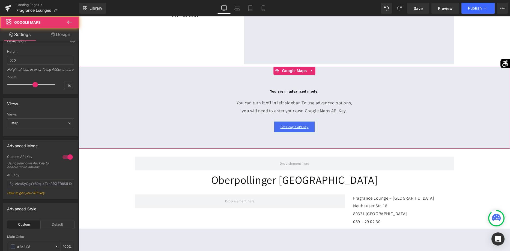
click at [311, 72] on div at bounding box center [294, 108] width 431 height 82
click at [310, 72] on div at bounding box center [294, 108] width 431 height 82
click at [69, 161] on div at bounding box center [67, 156] width 13 height 9
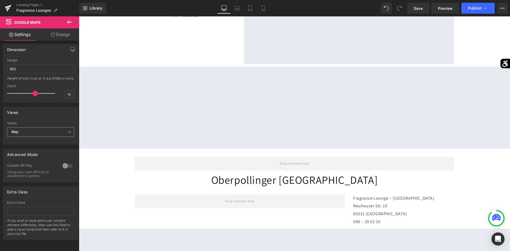
click at [36, 129] on span "Map" at bounding box center [40, 132] width 67 height 10
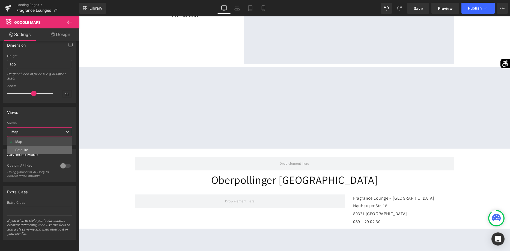
click at [31, 152] on li "Satellite" at bounding box center [39, 150] width 65 height 8
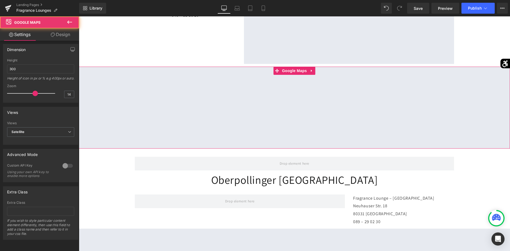
click at [311, 70] on div at bounding box center [294, 108] width 431 height 82
click at [35, 133] on span "Satellite" at bounding box center [40, 132] width 67 height 10
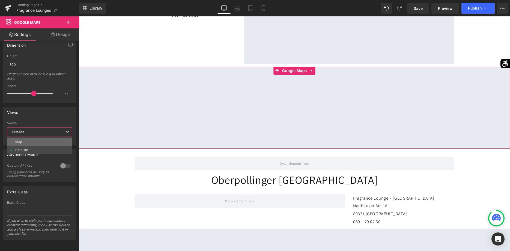
click at [33, 140] on li "Map" at bounding box center [39, 141] width 65 height 8
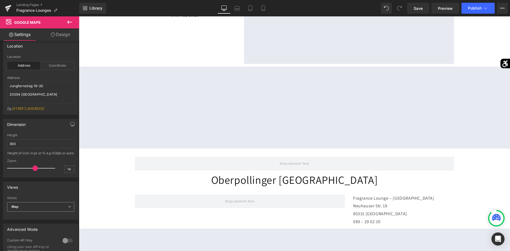
scroll to position [0, 0]
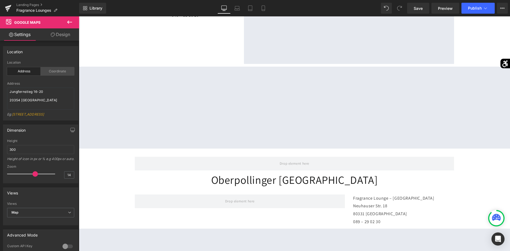
click at [58, 72] on div "Coordinate" at bounding box center [58, 71] width 34 height 8
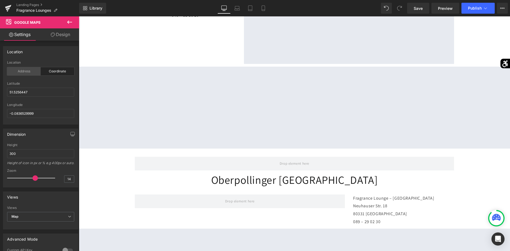
click at [24, 68] on div "Address" at bounding box center [24, 71] width 34 height 8
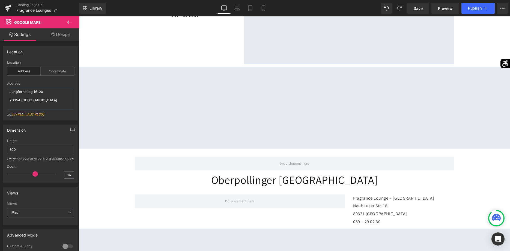
click at [73, 131] on icon "button" at bounding box center [73, 131] width 4 height 0
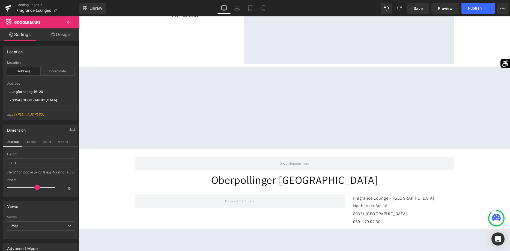
type input "16"
drag, startPoint x: 36, startPoint y: 197, endPoint x: 39, endPoint y: 197, distance: 3.3
click at [39, 190] on span at bounding box center [38, 186] width 5 height 5
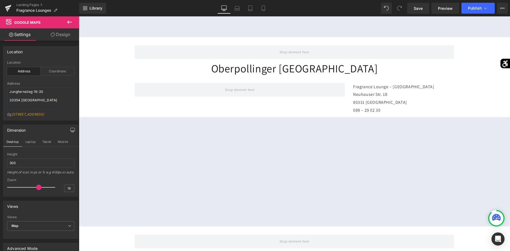
scroll to position [362, 0]
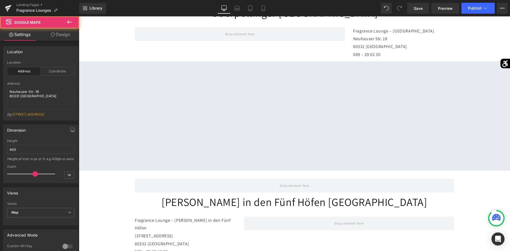
click at [284, 104] on div at bounding box center [294, 115] width 431 height 109
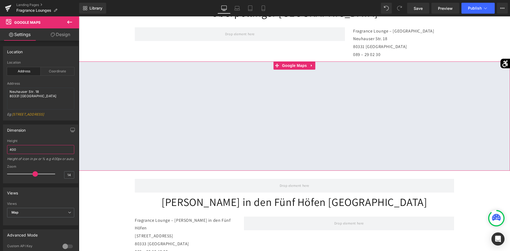
drag, startPoint x: 19, startPoint y: 151, endPoint x: 3, endPoint y: 154, distance: 16.6
click at [7, 154] on input "400" at bounding box center [40, 149] width 67 height 9
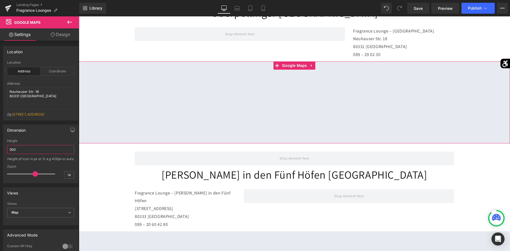
type input "300"
type input "16"
drag, startPoint x: 35, startPoint y: 182, endPoint x: 38, endPoint y: 182, distance: 3.5
click at [38, 176] on span at bounding box center [38, 173] width 5 height 5
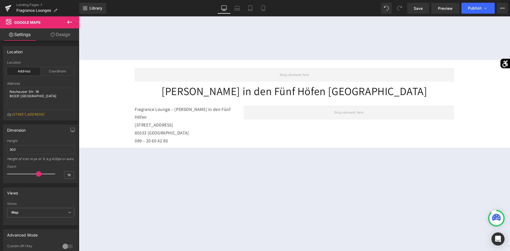
scroll to position [473, 0]
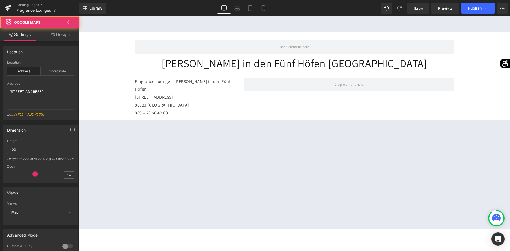
click at [258, 191] on div at bounding box center [294, 174] width 431 height 109
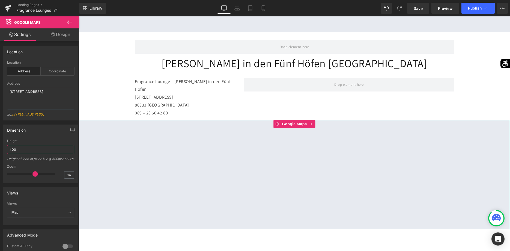
drag, startPoint x: 11, startPoint y: 155, endPoint x: -5, endPoint y: 159, distance: 16.3
click at [7, 154] on input "400" at bounding box center [40, 149] width 67 height 9
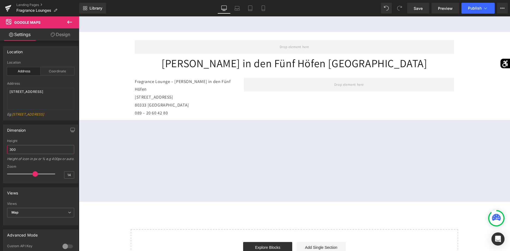
type input "300"
type input "16"
drag, startPoint x: 36, startPoint y: 184, endPoint x: 40, endPoint y: 184, distance: 3.5
click at [40, 176] on span at bounding box center [38, 173] width 5 height 5
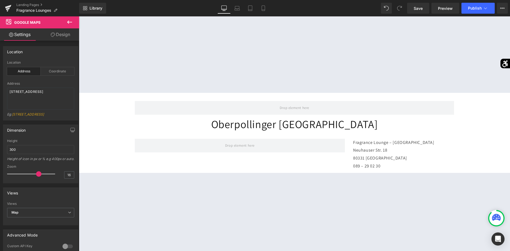
scroll to position [167, 0]
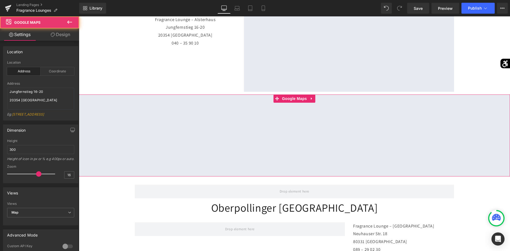
drag, startPoint x: 278, startPoint y: 101, endPoint x: 259, endPoint y: 133, distance: 37.9
click at [259, 133] on div at bounding box center [294, 135] width 431 height 82
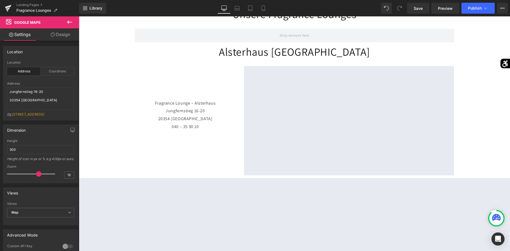
click at [352, 123] on div at bounding box center [349, 120] width 210 height 109
drag, startPoint x: 48, startPoint y: 154, endPoint x: -14, endPoint y: 148, distance: 61.9
click at [7, 148] on input "400" at bounding box center [40, 149] width 67 height 9
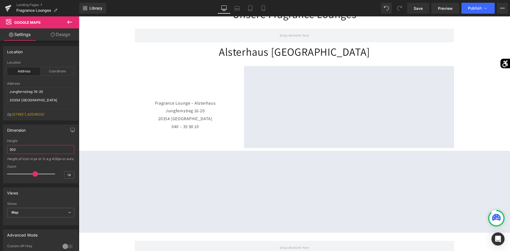
type input "300"
type input "16"
click at [38, 176] on span at bounding box center [38, 173] width 5 height 5
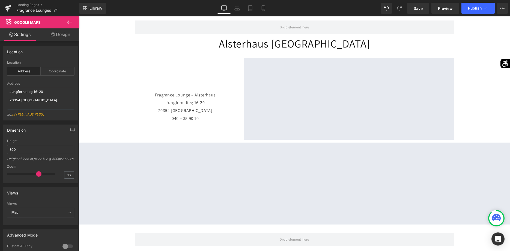
scroll to position [64, 0]
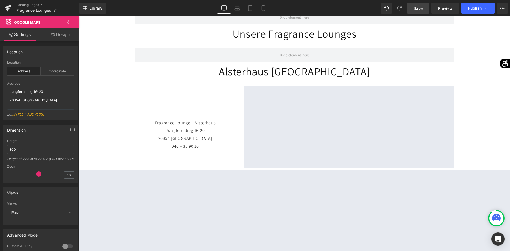
click at [426, 13] on link "Save" at bounding box center [418, 8] width 22 height 11
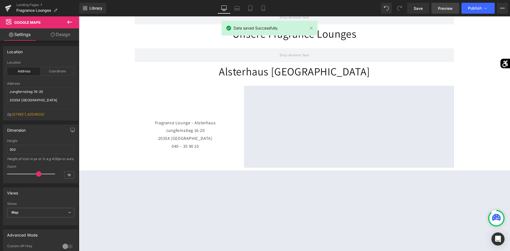
click at [445, 6] on span "Preview" at bounding box center [445, 8] width 15 height 6
click at [38, 7] on link "Landing Pages" at bounding box center [47, 5] width 63 height 4
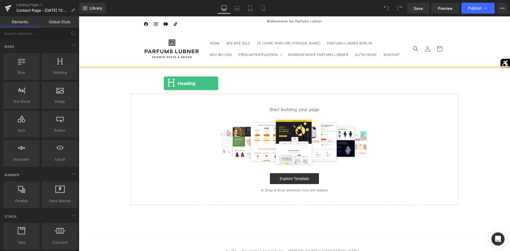
drag, startPoint x: 150, startPoint y: 84, endPoint x: 164, endPoint y: 83, distance: 14.0
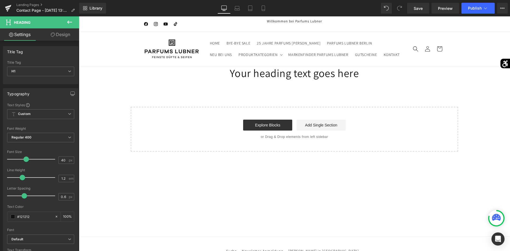
click at [66, 22] on button at bounding box center [69, 22] width 19 height 12
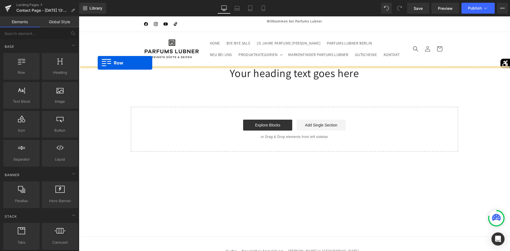
drag, startPoint x: 98, startPoint y: 86, endPoint x: 99, endPoint y: 64, distance: 21.8
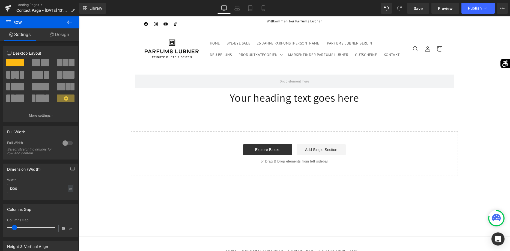
click at [69, 22] on icon at bounding box center [69, 21] width 5 height 3
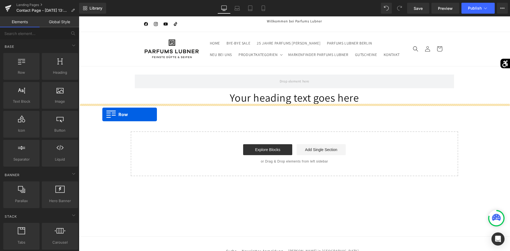
drag, startPoint x: 115, startPoint y: 88, endPoint x: 104, endPoint y: 114, distance: 28.1
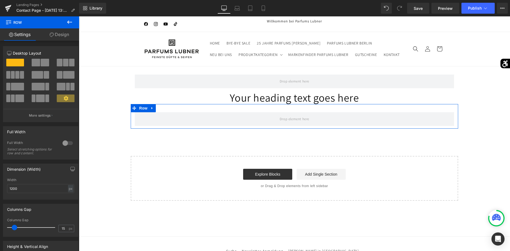
click at [69, 74] on span at bounding box center [68, 75] width 11 height 8
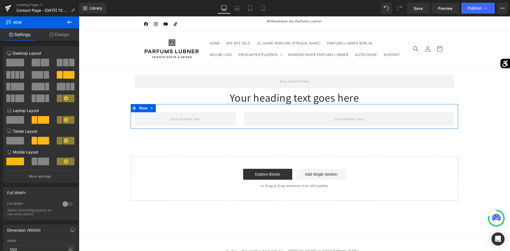
click at [22, 85] on span at bounding box center [17, 87] width 13 height 8
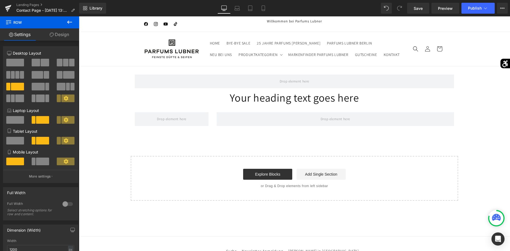
click at [69, 20] on icon at bounding box center [69, 22] width 7 height 7
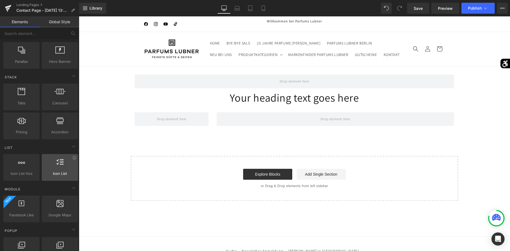
scroll to position [167, 0]
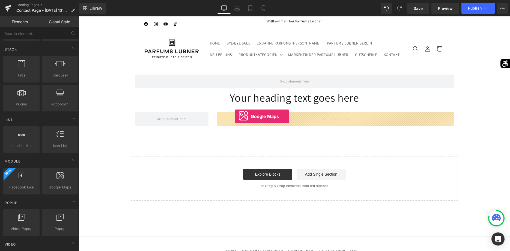
drag, startPoint x: 137, startPoint y: 193, endPoint x: 235, endPoint y: 116, distance: 124.5
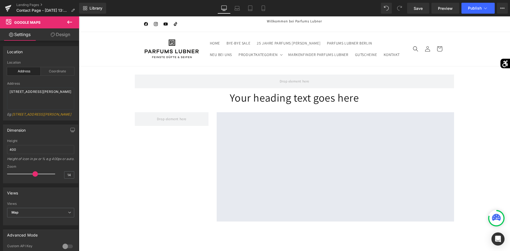
click at [66, 19] on button at bounding box center [69, 22] width 19 height 12
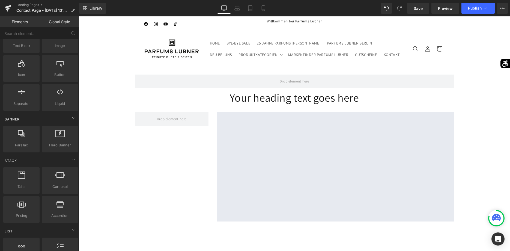
scroll to position [0, 0]
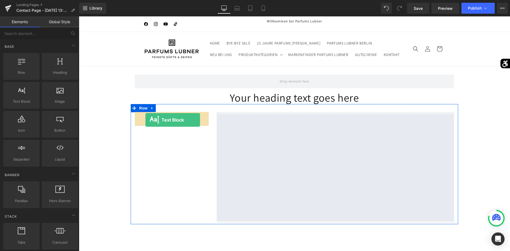
drag, startPoint x: 104, startPoint y: 118, endPoint x: 145, endPoint y: 120, distance: 41.5
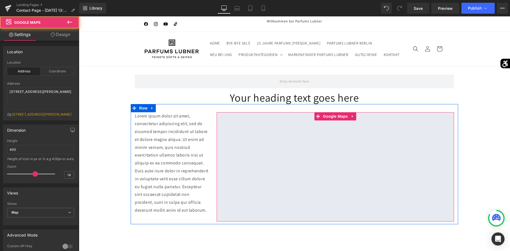
click at [335, 117] on div at bounding box center [335, 166] width 237 height 109
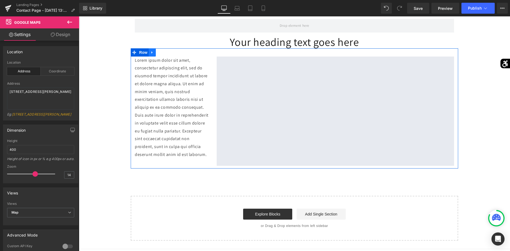
click at [154, 55] on link at bounding box center [152, 52] width 7 height 8
click at [159, 52] on icon at bounding box center [159, 52] width 4 height 4
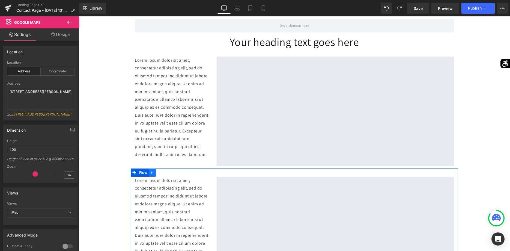
click at [150, 173] on link at bounding box center [152, 172] width 7 height 8
click at [160, 174] on icon at bounding box center [159, 172] width 4 height 4
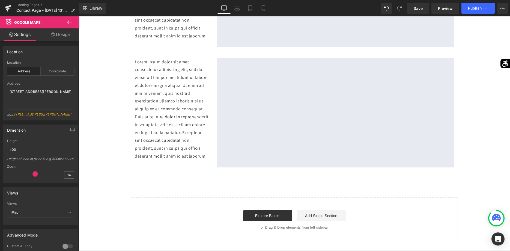
scroll to position [305, 0]
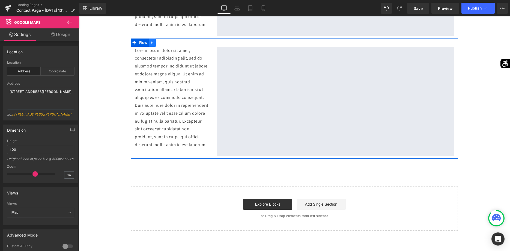
click at [152, 46] on link at bounding box center [152, 42] width 7 height 8
click at [142, 44] on span "Row" at bounding box center [143, 43] width 11 height 8
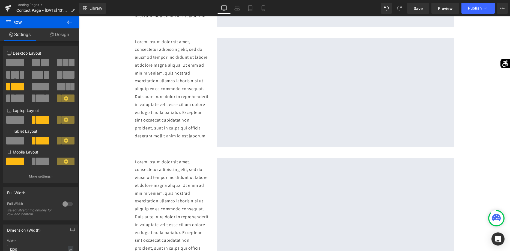
scroll to position [139, 0]
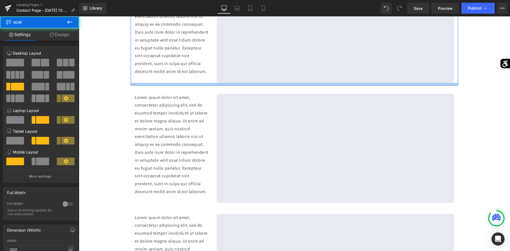
click at [143, 84] on div at bounding box center [294, 84] width 327 height 3
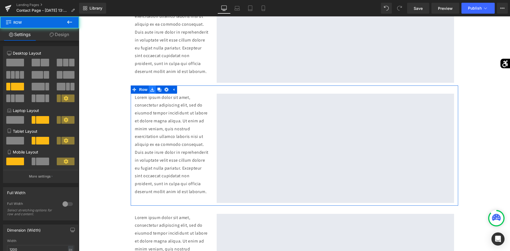
click at [150, 92] on link at bounding box center [152, 89] width 7 height 8
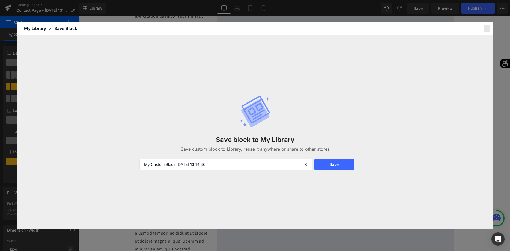
click at [489, 27] on icon at bounding box center [486, 28] width 5 height 5
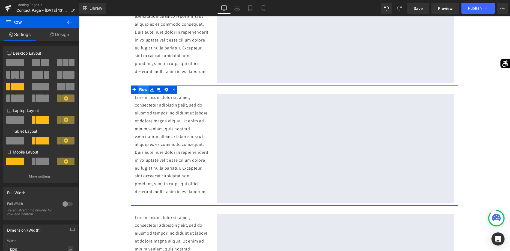
click at [141, 86] on span "Row" at bounding box center [143, 89] width 11 height 8
click at [43, 85] on span at bounding box center [38, 87] width 13 height 8
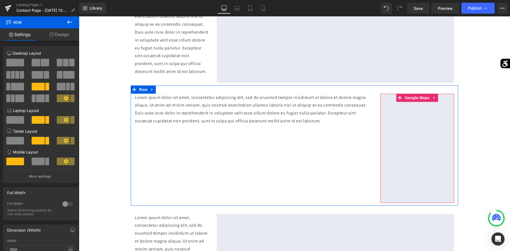
click at [434, 97] on div at bounding box center [417, 148] width 74 height 109
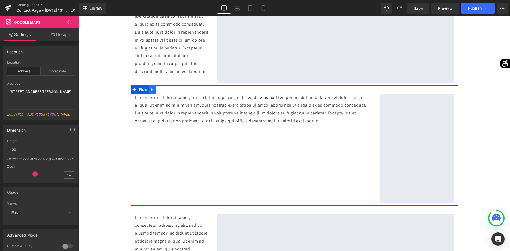
click at [154, 92] on link at bounding box center [152, 89] width 7 height 8
click at [165, 88] on icon at bounding box center [166, 90] width 4 height 4
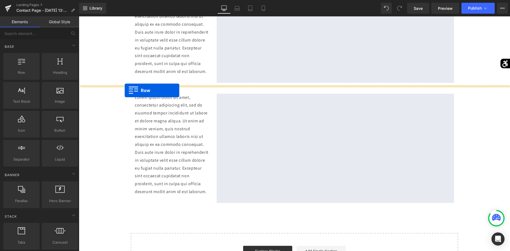
drag, startPoint x: 112, startPoint y: 85, endPoint x: 125, endPoint y: 90, distance: 14.0
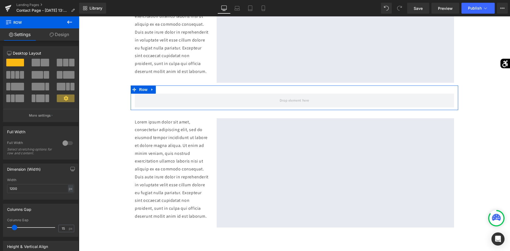
click at [37, 86] on span at bounding box center [38, 87] width 13 height 8
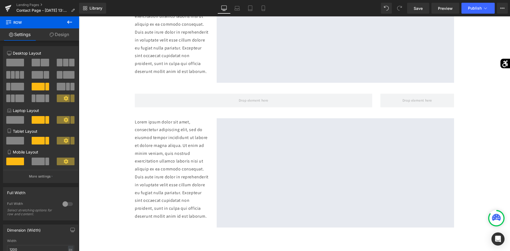
click at [68, 22] on icon at bounding box center [69, 21] width 5 height 3
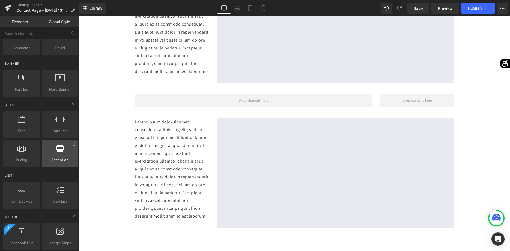
scroll to position [139, 0]
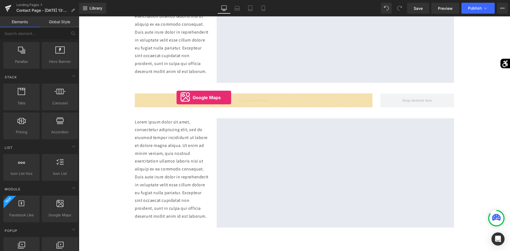
drag, startPoint x: 139, startPoint y: 223, endPoint x: 176, endPoint y: 97, distance: 131.0
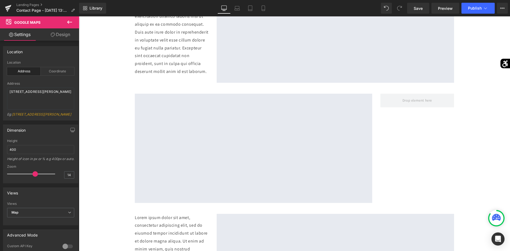
click at [73, 25] on button at bounding box center [69, 22] width 19 height 12
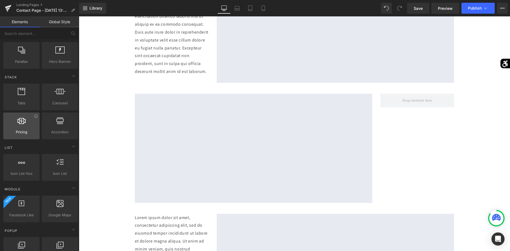
scroll to position [0, 0]
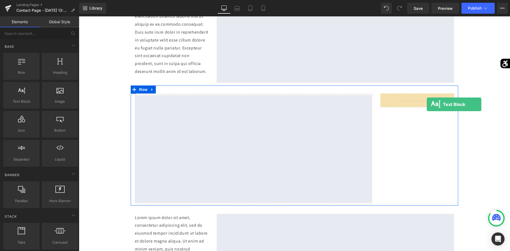
drag, startPoint x: 106, startPoint y: 120, endPoint x: 427, endPoint y: 104, distance: 320.5
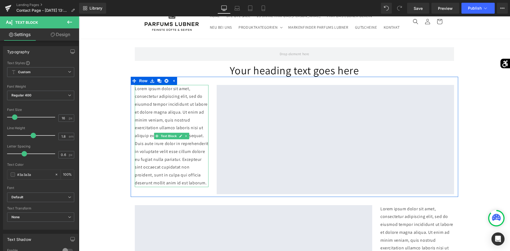
scroll to position [83, 0]
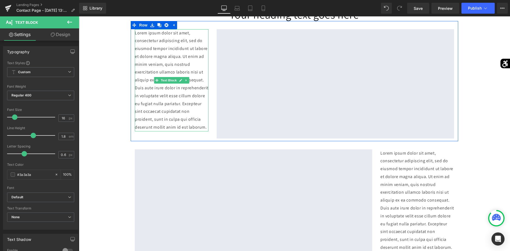
click at [186, 128] on p "Lorem ipsum dolor sit amet, consectetur adipiscing elit, sed do eiusmod tempor …" at bounding box center [172, 80] width 74 height 102
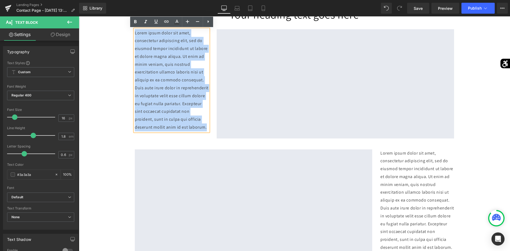
drag, startPoint x: 189, startPoint y: 127, endPoint x: 133, endPoint y: 30, distance: 111.8
click at [133, 30] on div "Lorem ipsum dolor sit amet, consectetur adipiscing elit, sed do eiusmod tempor …" at bounding box center [172, 80] width 82 height 102
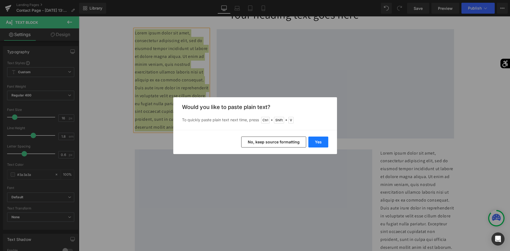
click at [315, 137] on button "Yes" at bounding box center [318, 141] width 20 height 11
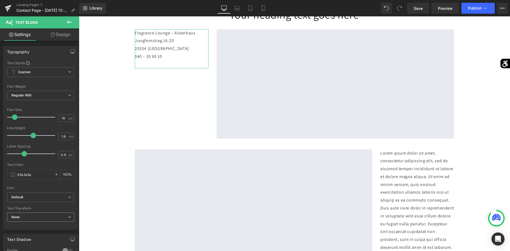
scroll to position [83, 0]
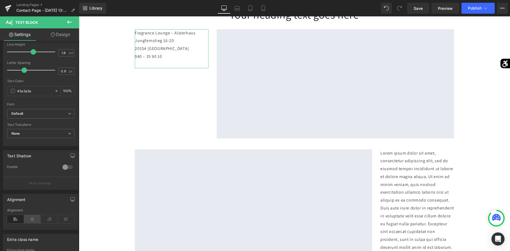
click at [35, 217] on icon at bounding box center [32, 219] width 17 height 8
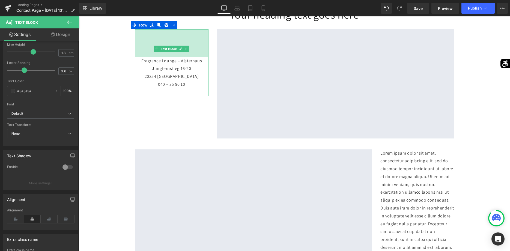
drag, startPoint x: 182, startPoint y: 29, endPoint x: 186, endPoint y: 57, distance: 28.2
click at [186, 57] on div "Fragrance Lounge – Alsterhaus Jungfernstieg 16-20 20354 Hamburg 040 – 35 90 10 …" at bounding box center [172, 62] width 74 height 67
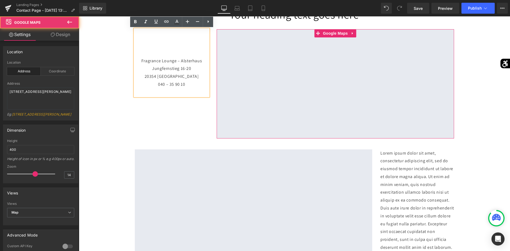
click at [334, 34] on div at bounding box center [335, 83] width 237 height 109
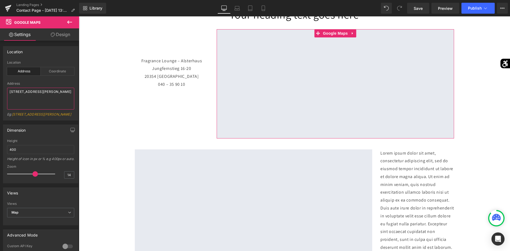
drag, startPoint x: 35, startPoint y: 100, endPoint x: -14, endPoint y: 68, distance: 58.8
click at [7, 88] on textarea "[STREET_ADDRESS]" at bounding box center [40, 99] width 67 height 22
type textarea "v"
paste textarea "Fragrance Lounge – Alsterhaus Jungfernstieg 16-20 20354 Hamburg 040 – 35 90 10"
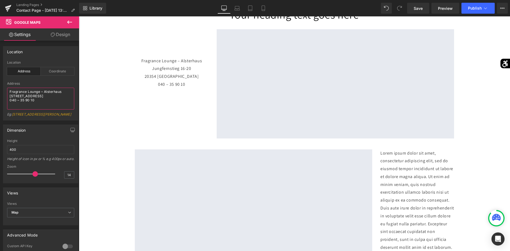
drag, startPoint x: 41, startPoint y: 102, endPoint x: 8, endPoint y: 102, distance: 32.5
click at [8, 102] on textarea "Fragrance Lounge – Alsterhaus Jungfernstieg 16-20 20354 Hamburg 040 – 35 90 10" at bounding box center [40, 99] width 67 height 22
drag, startPoint x: 62, startPoint y: 90, endPoint x: 6, endPoint y: 90, distance: 56.2
click at [7, 90] on textarea "Fragrance Lounge – Alsterhaus Jungfernstieg 16-20 20354 Hamburg" at bounding box center [40, 99] width 67 height 22
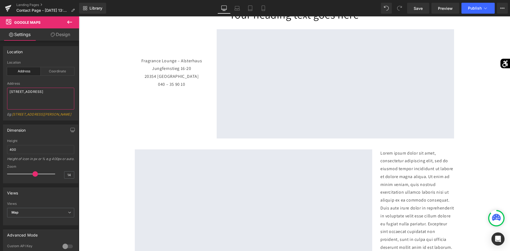
type textarea "Jungfernstieg 16-20 20354 Hamburg"
type input "16"
drag, startPoint x: 35, startPoint y: 182, endPoint x: 38, endPoint y: 182, distance: 3.6
click at [38, 176] on span at bounding box center [38, 173] width 5 height 5
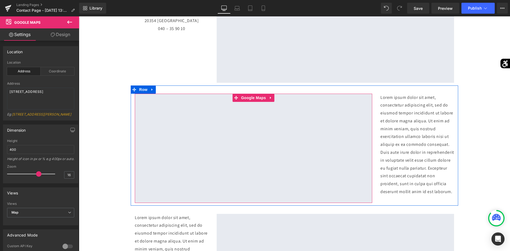
scroll to position [166, 0]
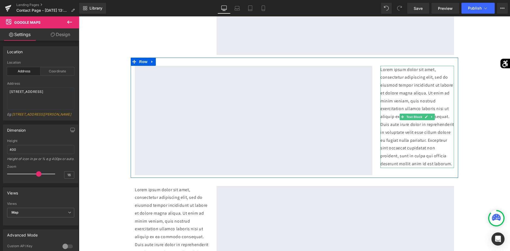
click at [433, 163] on p "Lorem ipsum dolor sit amet, consectetur adipiscing elit, sed do eiusmod tempor …" at bounding box center [417, 117] width 74 height 102
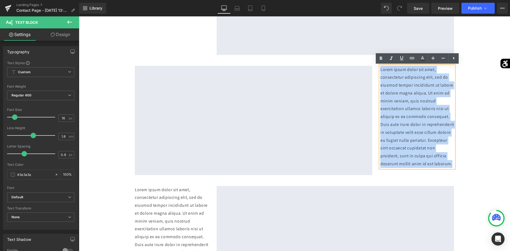
drag, startPoint x: 434, startPoint y: 163, endPoint x: 376, endPoint y: 63, distance: 115.7
click at [376, 63] on div "Google Maps Lorem ipsum dolor sit amet, consectetur adipiscing elit, sed do eiu…" at bounding box center [294, 118] width 327 height 120
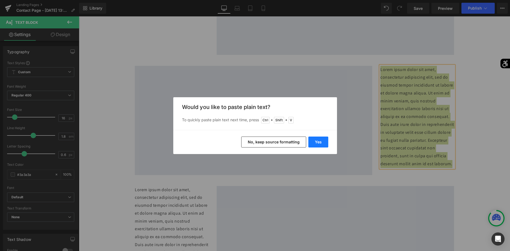
click at [318, 144] on button "Yes" at bounding box center [318, 141] width 20 height 11
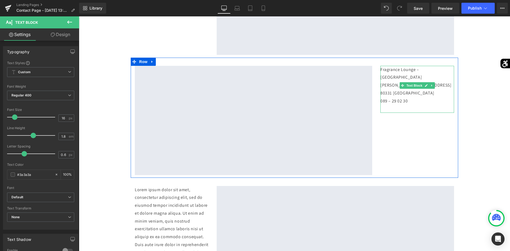
click at [402, 96] on p "Fragrance Lounge – Oberpollinger Neuhauser Str. 18 80331 München 089 – 29 02 30" at bounding box center [417, 89] width 74 height 47
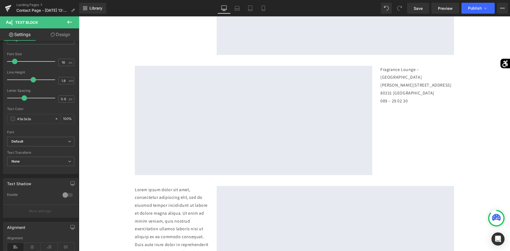
scroll to position [83, 0]
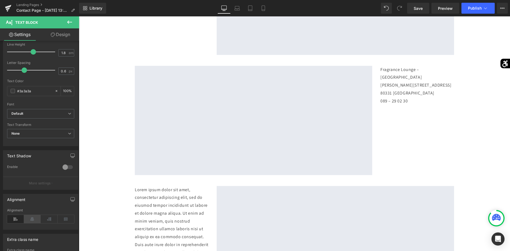
click at [35, 217] on icon at bounding box center [32, 219] width 17 height 8
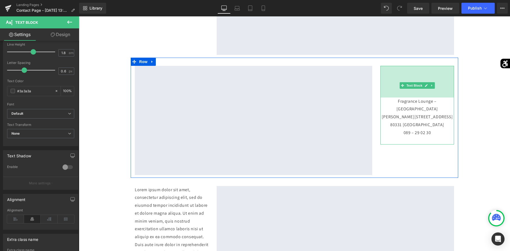
drag, startPoint x: 418, startPoint y: 66, endPoint x: 407, endPoint y: 97, distance: 33.3
click at [407, 97] on div "Fragrance Lounge – Oberpollinger Neuhauser Str. 18 80331 München 089 – 29 02 30…" at bounding box center [417, 105] width 74 height 79
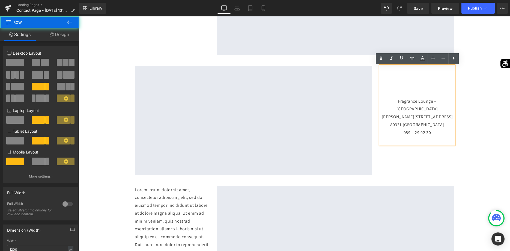
click at [377, 134] on div "Fragrance Lounge – Oberpollinger Neuhauser Str. 18 80331 München 089 – 29 02 30…" at bounding box center [417, 105] width 82 height 79
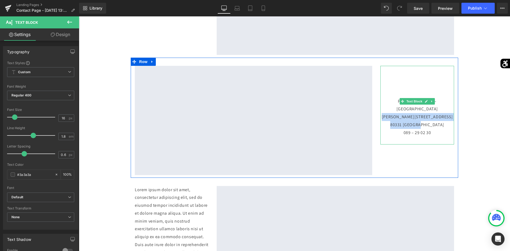
drag, startPoint x: 432, startPoint y: 118, endPoint x: 398, endPoint y: 110, distance: 34.2
click at [398, 110] on p "Fragrance Lounge – Oberpollinger Neuhauser Str. 18 80331 München 089 – 29 02 30" at bounding box center [417, 120] width 74 height 47
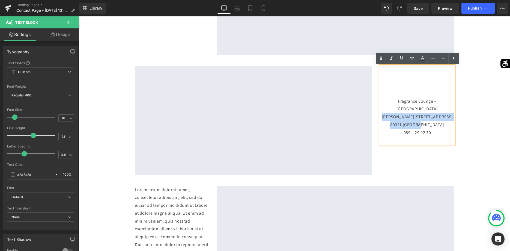
copy p "Neuhauser Str. 18 80331 München"
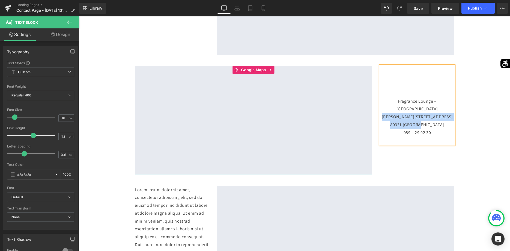
click at [256, 72] on div at bounding box center [253, 120] width 237 height 109
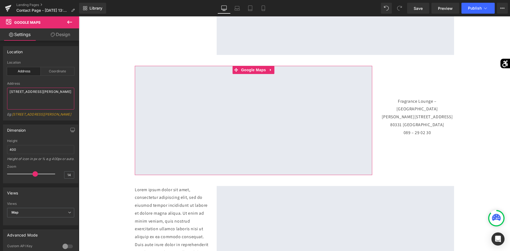
drag, startPoint x: 50, startPoint y: 104, endPoint x: -14, endPoint y: 76, distance: 69.9
click at [7, 88] on textarea "[STREET_ADDRESS]" at bounding box center [40, 99] width 67 height 22
click at [42, 91] on textarea "Neuhauser Str. 18 80331 [GEOGRAPHIC_DATA]" at bounding box center [40, 99] width 67 height 22
click at [47, 92] on textarea "Neuhauser Straße 18 80331 München" at bounding box center [40, 99] width 67 height 22
type textarea "Neuhauser Straße 18, 80331 München"
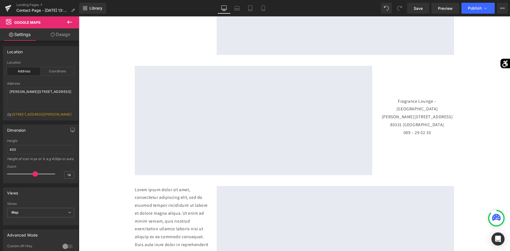
click at [35, 176] on span at bounding box center [34, 173] width 5 height 5
click at [37, 176] on span at bounding box center [34, 173] width 5 height 5
type input "16"
drag, startPoint x: 37, startPoint y: 180, endPoint x: 40, endPoint y: 180, distance: 3.0
click at [40, 176] on span at bounding box center [38, 173] width 5 height 5
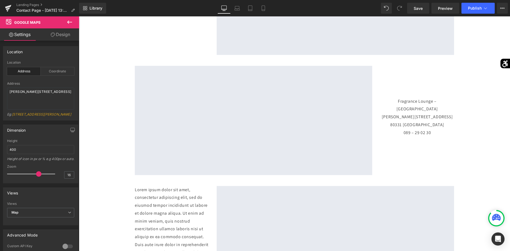
scroll to position [250, 0]
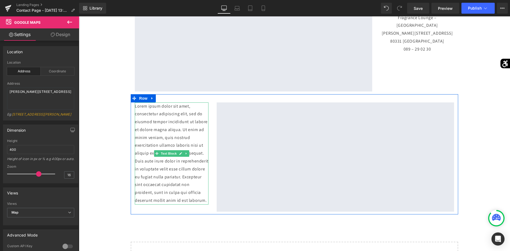
click at [189, 199] on p "Lorem ipsum dolor sit amet, consectetur adipiscing elit, sed do eiusmod tempor …" at bounding box center [172, 153] width 74 height 102
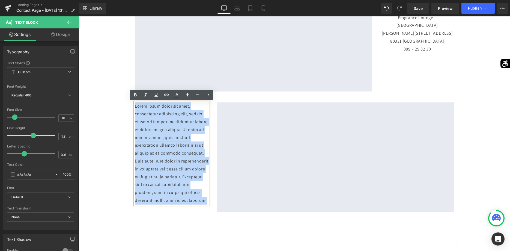
drag, startPoint x: 190, startPoint y: 200, endPoint x: 136, endPoint y: 100, distance: 114.4
click at [136, 100] on div "Lorem ipsum dolor sit amet, consectetur adipiscing elit, sed do eiusmod tempor …" at bounding box center [294, 154] width 327 height 120
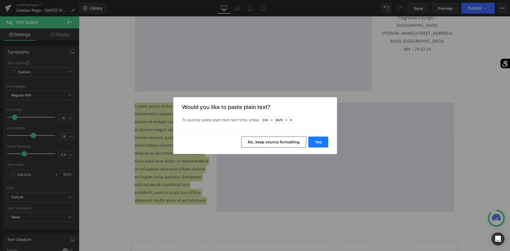
click at [319, 143] on button "Yes" at bounding box center [318, 141] width 20 height 11
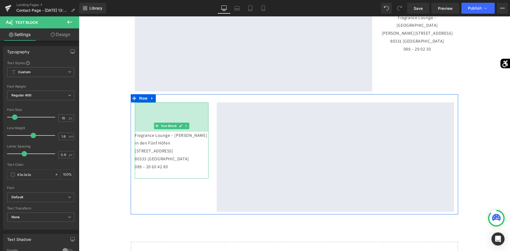
drag, startPoint x: 164, startPoint y: 102, endPoint x: 166, endPoint y: 131, distance: 29.3
click at [166, 131] on div "Fragrance Lounge – Ludwig Beck in den Fünf Höfen Theatinerstraße 14 80333 Münch…" at bounding box center [172, 140] width 74 height 76
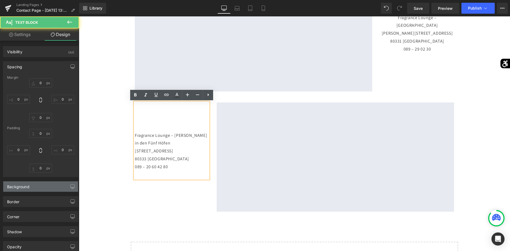
type input "0"
type input "107"
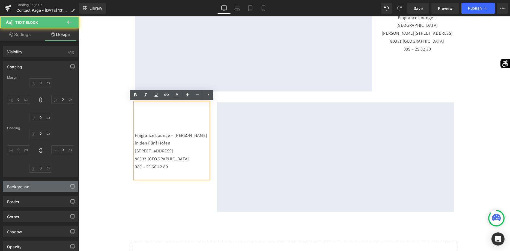
type input "0"
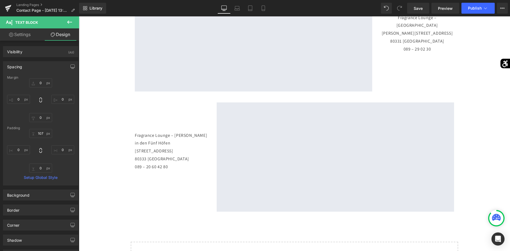
click at [70, 21] on icon at bounding box center [69, 22] width 7 height 7
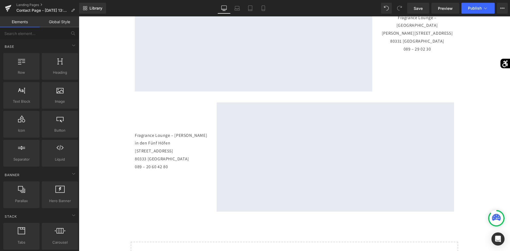
click at [147, 161] on p "Fragrance Lounge – Ludwig Beck in den Fünf Höfen Theatinerstraße 14 80333 Münch…" at bounding box center [172, 154] width 74 height 47
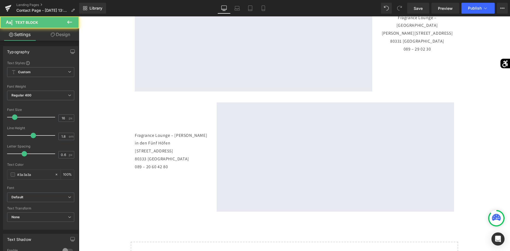
scroll to position [83, 0]
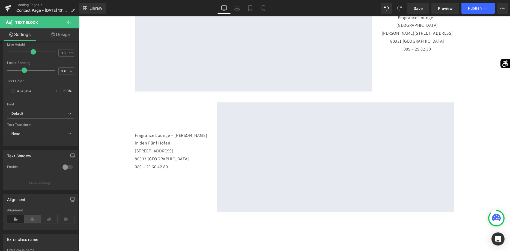
click at [36, 217] on icon at bounding box center [32, 219] width 17 height 8
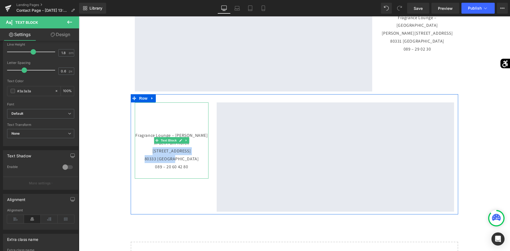
drag, startPoint x: 190, startPoint y: 160, endPoint x: 153, endPoint y: 152, distance: 37.1
click at [153, 152] on p "Fragrance Lounge – Ludwig Beck in den Fünf Höfen Theatinerstraße 14 80333 Münch…" at bounding box center [172, 154] width 74 height 47
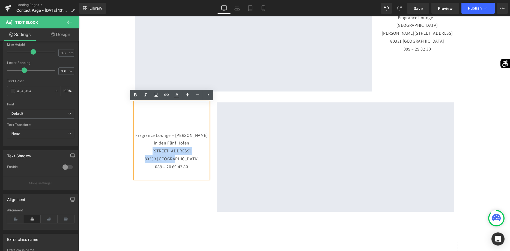
copy p "Theatinerstraße 14 80333 München"
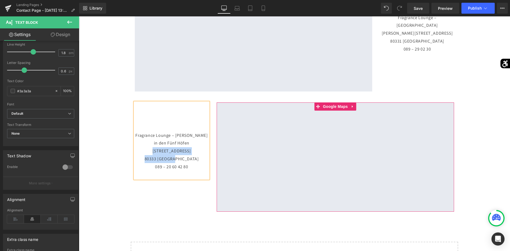
click at [331, 106] on div at bounding box center [335, 156] width 237 height 109
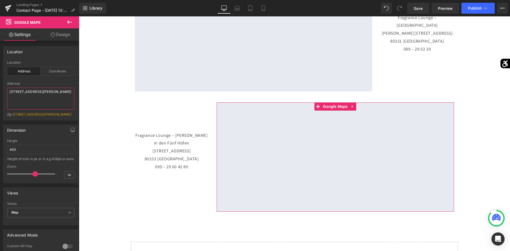
drag, startPoint x: 44, startPoint y: 103, endPoint x: -2, endPoint y: 85, distance: 49.1
click at [7, 88] on textarea "[STREET_ADDRESS]" at bounding box center [40, 99] width 67 height 22
paste textarea "[STREET_ADDRESS]"
click at [44, 92] on textarea "[STREET_ADDRESS]" at bounding box center [40, 99] width 67 height 22
type textarea "Theatinerstraße 14, 80333 München"
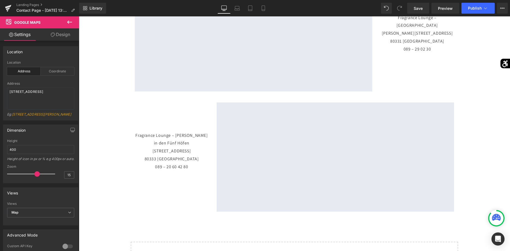
type input "16"
drag, startPoint x: 36, startPoint y: 182, endPoint x: 40, endPoint y: 183, distance: 4.1
click at [40, 176] on span at bounding box center [38, 173] width 5 height 5
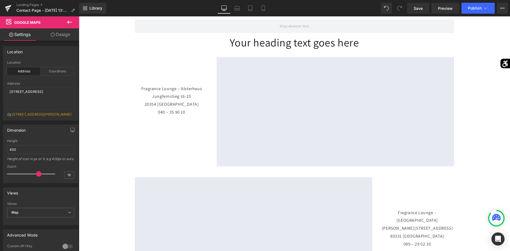
scroll to position [27, 0]
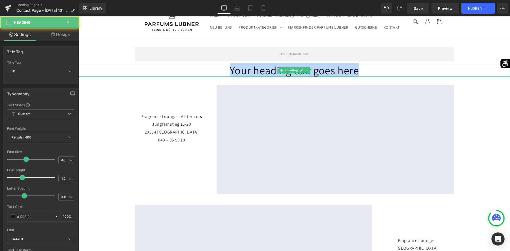
drag, startPoint x: 345, startPoint y: 71, endPoint x: 188, endPoint y: 65, distance: 156.9
click at [188, 65] on h1 "Your heading text goes here" at bounding box center [294, 70] width 431 height 13
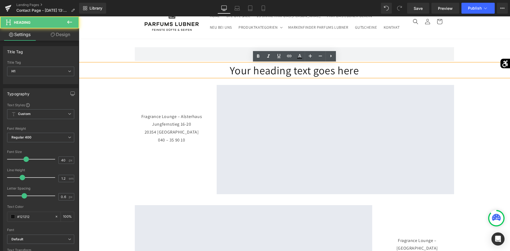
click at [368, 69] on h1 "Your heading text goes here" at bounding box center [294, 70] width 431 height 13
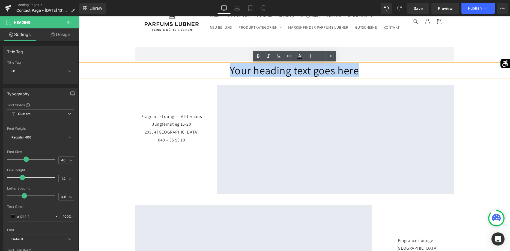
drag, startPoint x: 367, startPoint y: 70, endPoint x: 227, endPoint y: 75, distance: 140.0
click at [227, 75] on h1 "Your heading text goes here" at bounding box center [294, 70] width 431 height 13
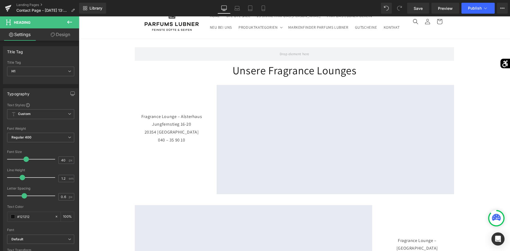
click at [72, 24] on icon at bounding box center [69, 22] width 7 height 7
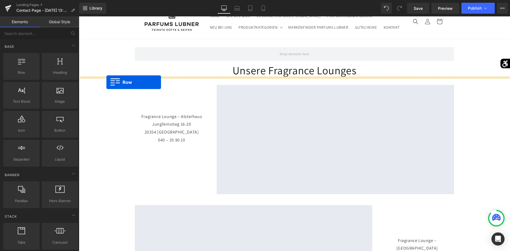
drag, startPoint x: 91, startPoint y: 82, endPoint x: 106, endPoint y: 82, distance: 15.3
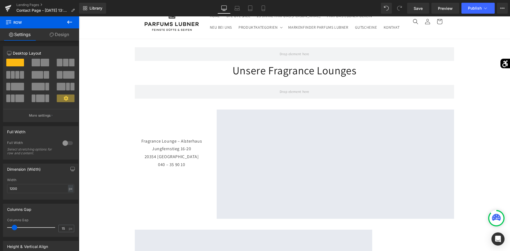
click at [67, 22] on icon at bounding box center [69, 22] width 7 height 7
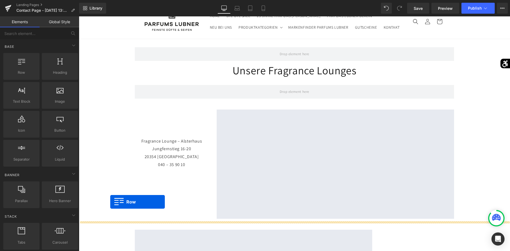
drag, startPoint x: 100, startPoint y: 85, endPoint x: 110, endPoint y: 202, distance: 116.6
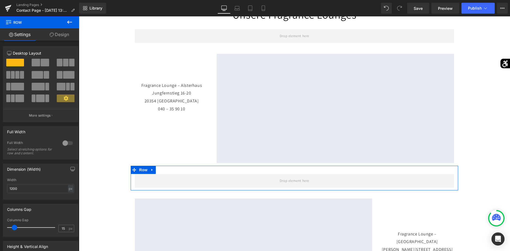
scroll to position [28, 0]
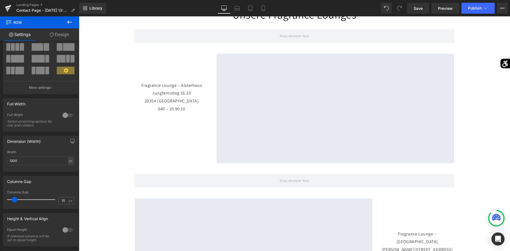
click at [71, 20] on icon at bounding box center [69, 22] width 7 height 7
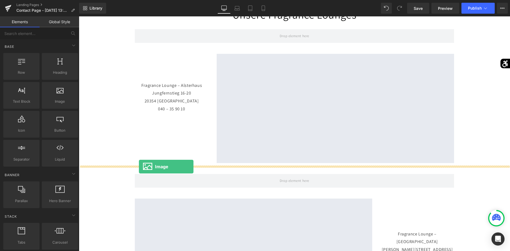
drag, startPoint x: 136, startPoint y: 117, endPoint x: 139, endPoint y: 166, distance: 49.7
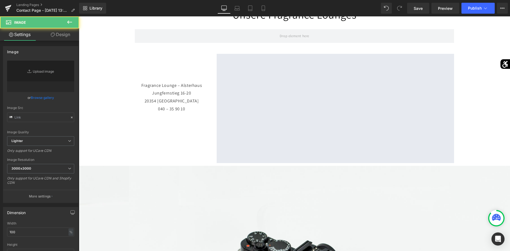
type input "//[DOMAIN_NAME][URL]"
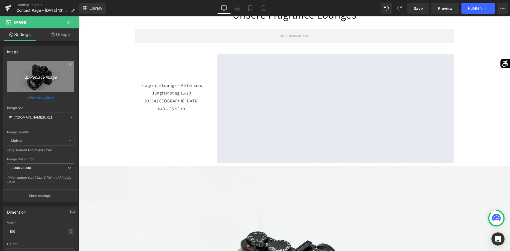
click at [64, 87] on link "Replace Image" at bounding box center [40, 76] width 67 height 31
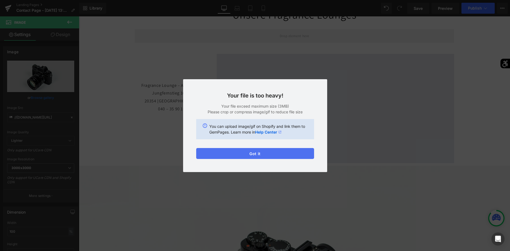
click at [285, 154] on button "Got it" at bounding box center [255, 153] width 118 height 11
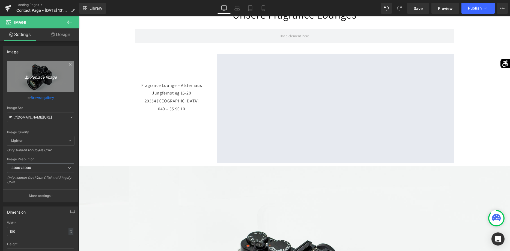
click at [60, 86] on link "Replace Image" at bounding box center [40, 76] width 67 height 31
type input "C:\fakepath\image000144(1).jpg"
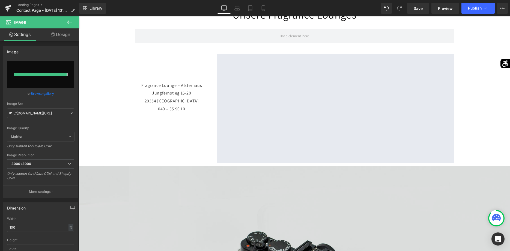
type input "https://ucarecdn.com/a66703c4-4cd1-47a3-8ce3-e4bca35ffbc9/-/format/auto/-/previ…"
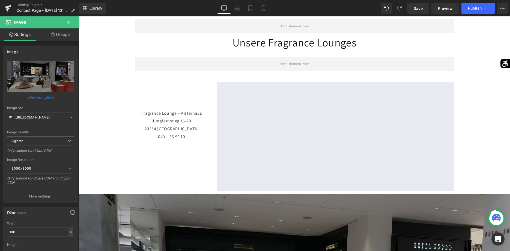
scroll to position [0, 0]
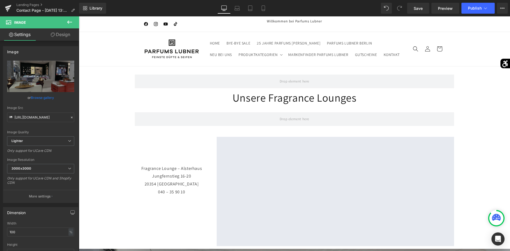
click at [71, 26] on button at bounding box center [69, 22] width 19 height 12
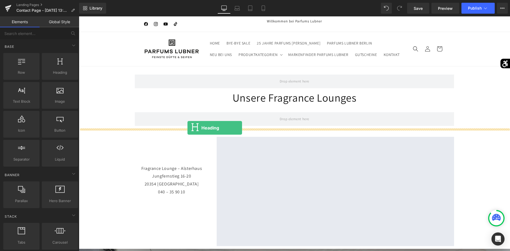
drag, startPoint x: 137, startPoint y: 78, endPoint x: 187, endPoint y: 128, distance: 71.0
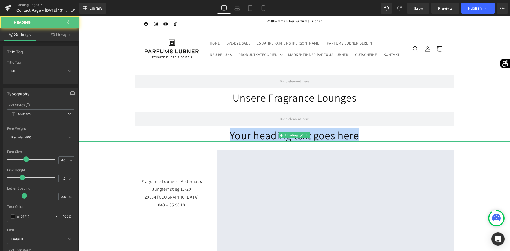
drag, startPoint x: 366, startPoint y: 134, endPoint x: 219, endPoint y: 134, distance: 146.4
click at [219, 134] on h1 "Your heading text goes here" at bounding box center [294, 134] width 431 height 13
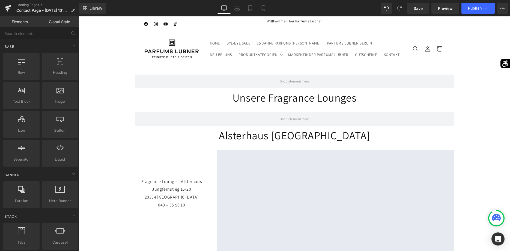
scroll to position [28, 0]
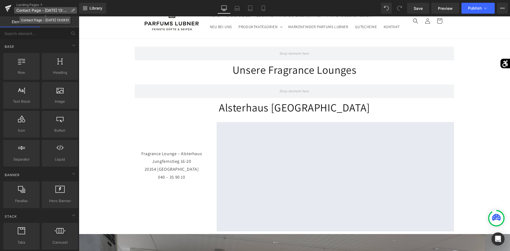
click at [74, 11] on icon at bounding box center [73, 10] width 4 height 4
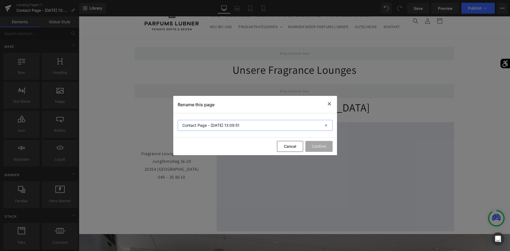
drag, startPoint x: 249, startPoint y: 123, endPoint x: 92, endPoint y: 140, distance: 158.6
click at [178, 131] on input "Contact Page - Aug 13, 13:09:51" at bounding box center [255, 125] width 155 height 11
type input "Fragrance Lounges"
click at [329, 150] on button "Confirm" at bounding box center [318, 146] width 27 height 11
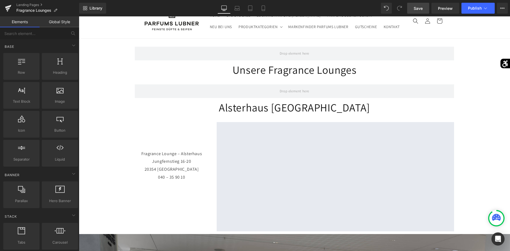
click at [421, 11] on link "Save" at bounding box center [418, 8] width 22 height 11
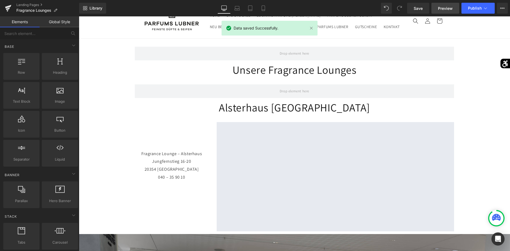
click at [447, 11] on span "Preview" at bounding box center [445, 8] width 15 height 6
